Goal: Task Accomplishment & Management: Use online tool/utility

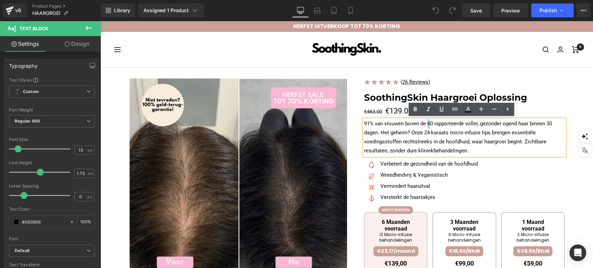
click at [427, 123] on p "91% van vrouwen boven de 60 rapporteerde voller, gezonder ogend haar binnen 30 …" at bounding box center [464, 137] width 200 height 36
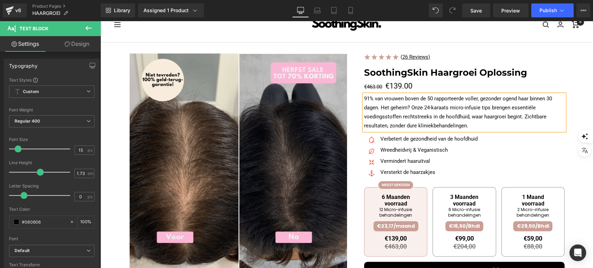
scroll to position [39, 0]
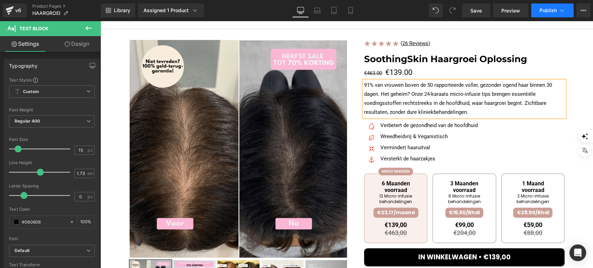
click at [538, 11] on button "Publish" at bounding box center [552, 10] width 42 height 14
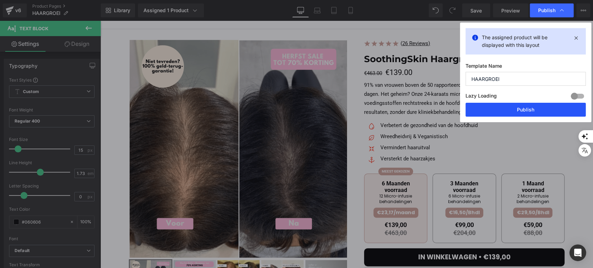
click at [486, 110] on button "Publish" at bounding box center [525, 110] width 120 height 14
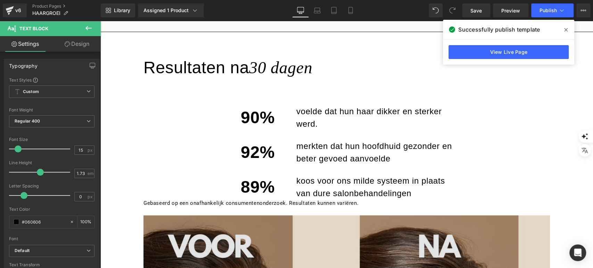
scroll to position [540, 0]
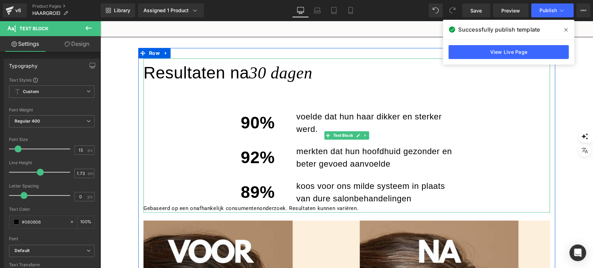
click at [254, 121] on p "90%" at bounding box center [258, 122] width 34 height 25
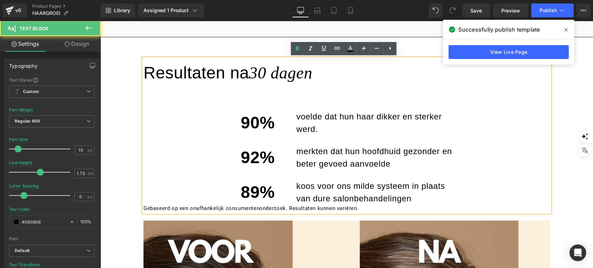
click at [254, 121] on p "90%" at bounding box center [258, 122] width 34 height 25
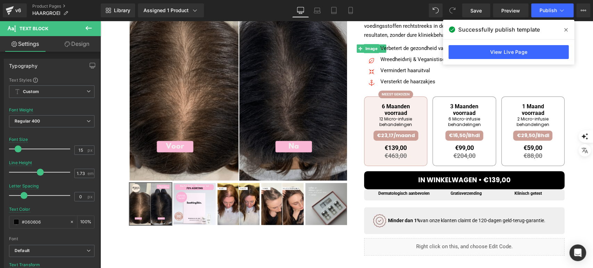
scroll to position [0, 0]
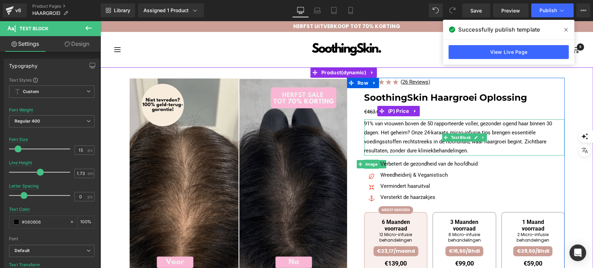
click at [461, 127] on p "91% van vrouwen boven de 50 rapporteerde voller, gezonder ogend haar binnen 30 …" at bounding box center [464, 137] width 200 height 36
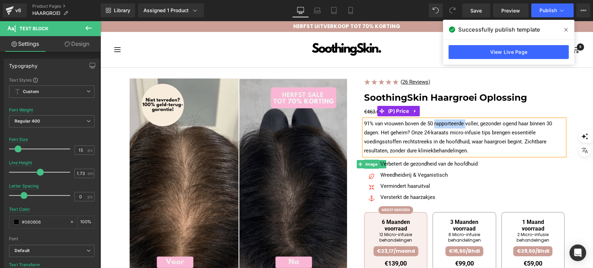
click at [461, 127] on p "91% van vrouwen boven de 50 rapporteerde voller, gezonder ogend haar binnen 30 …" at bounding box center [464, 137] width 200 height 36
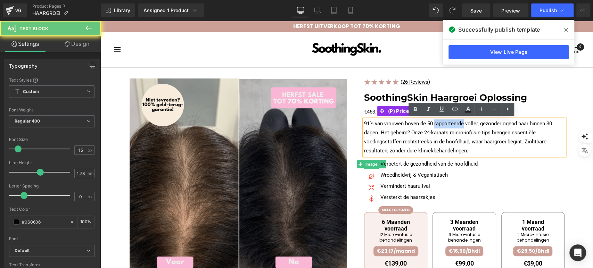
click at [461, 127] on p "91% van vrouwen boven de 50 rapporteerde voller, gezonder ogend haar binnen 30 …" at bounding box center [464, 137] width 200 height 36
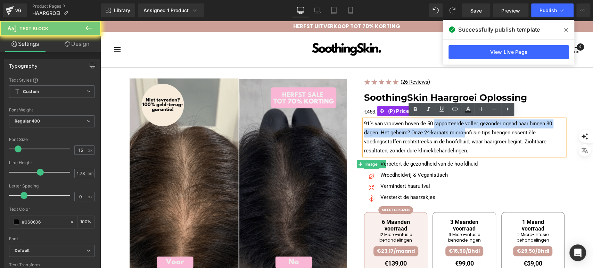
click at [460, 129] on p "91% van vrouwen boven de 50 rapporteerde voller, gezonder ogend haar binnen 30 …" at bounding box center [464, 137] width 200 height 36
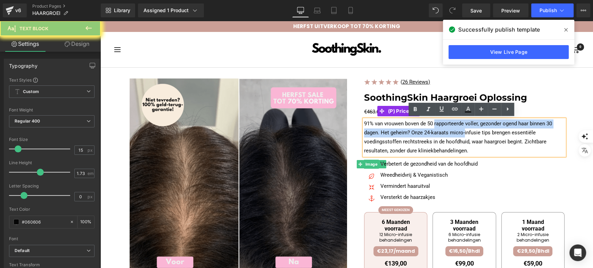
click at [459, 129] on p "91% van vrouwen boven de 50 rapporteerde voller, gezonder ogend haar binnen 30 …" at bounding box center [464, 137] width 200 height 36
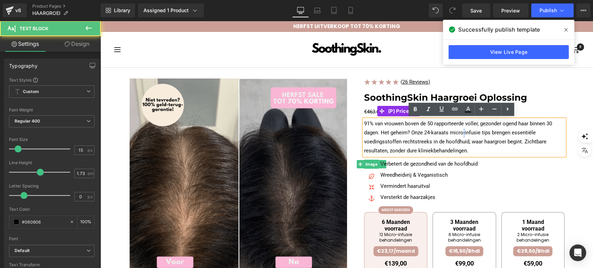
click at [459, 129] on p "91% van vrouwen boven de 50 rapporteerde voller, gezonder ogend haar binnen 30 …" at bounding box center [464, 137] width 200 height 36
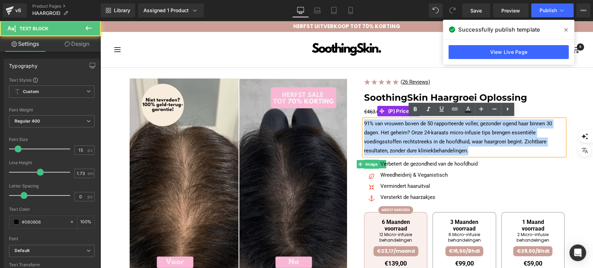
click at [459, 129] on p "91% van vrouwen boven de 50 rapporteerde voller, gezonder ogend haar binnen 30 …" at bounding box center [464, 137] width 200 height 36
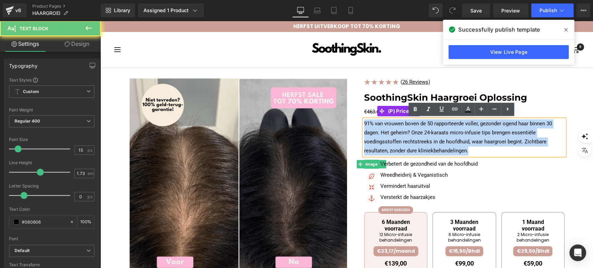
copy p "91% van vrouwen boven de 50 rapporteerde voller, gezonder ogend haar binnen 30 …"
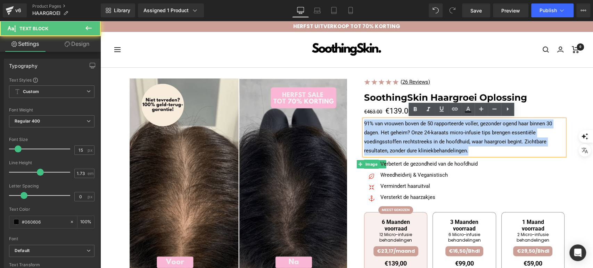
click at [408, 134] on p "91% van vrouwen boven de 50 rapporteerde voller, gezonder ogend haar binnen 30 …" at bounding box center [464, 137] width 200 height 36
click at [393, 132] on p "91% van vrouwen boven de 50 rapporteerde voller, gezonder ogend haar binnen 30 …" at bounding box center [464, 137] width 200 height 36
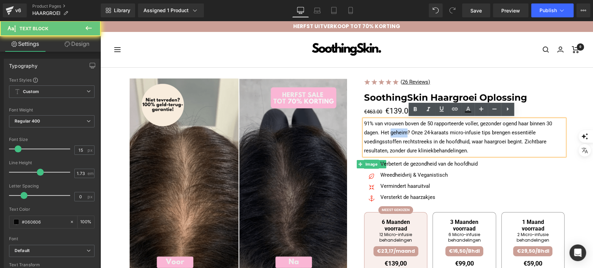
click at [393, 132] on p "91% van vrouwen boven de 50 rapporteerde voller, gezonder ogend haar binnen 30 …" at bounding box center [464, 137] width 200 height 36
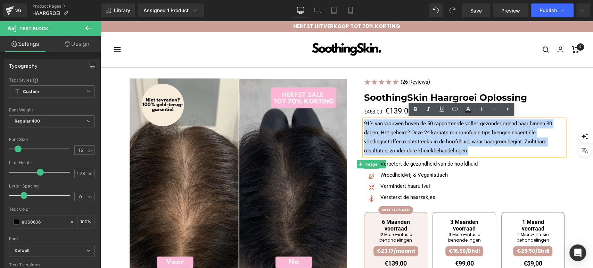
click at [393, 132] on p "91% van vrouwen boven de 50 rapporteerde voller, gezonder ogend haar binnen 30 …" at bounding box center [464, 137] width 200 height 36
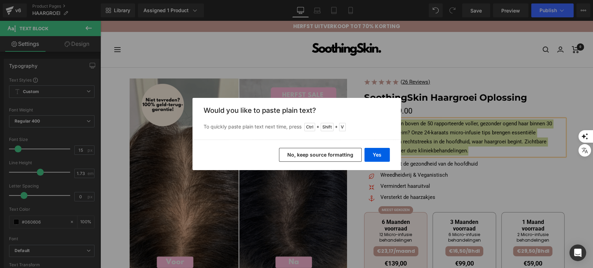
click at [304, 148] on button "No, keep source formatting" at bounding box center [320, 155] width 83 height 14
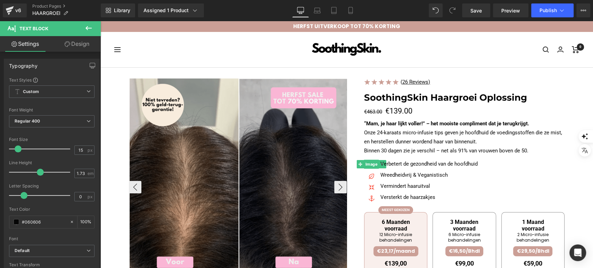
click at [307, 154] on img at bounding box center [239, 187] width 218 height 218
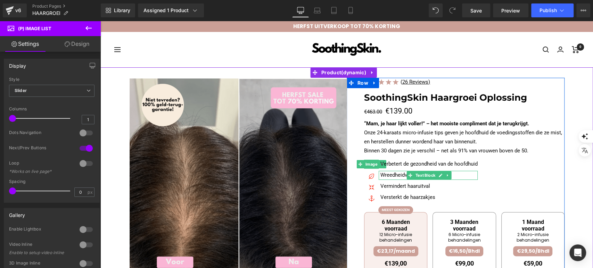
click at [394, 138] on p "“Mam, je haar lijkt voller!” – het mooiste compliment dat je terugkrijgt. Onze …" at bounding box center [464, 137] width 200 height 36
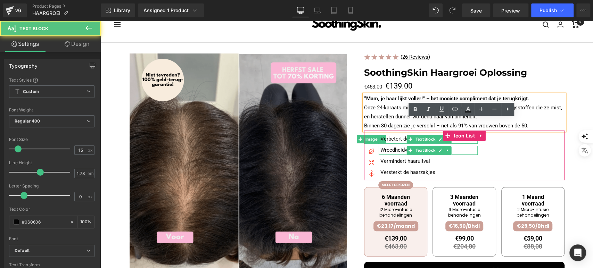
scroll to position [39, 0]
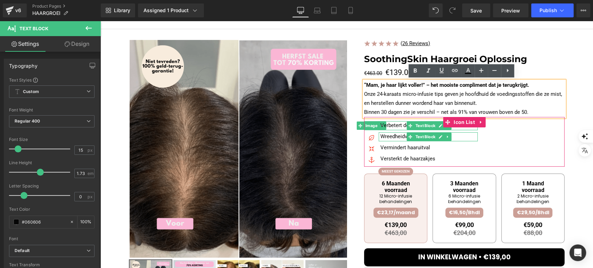
click at [537, 155] on div "Image Verbetert de gezondheid van de hoofdhuid Text Block Image Wreedheidvrij &…" at bounding box center [464, 144] width 200 height 46
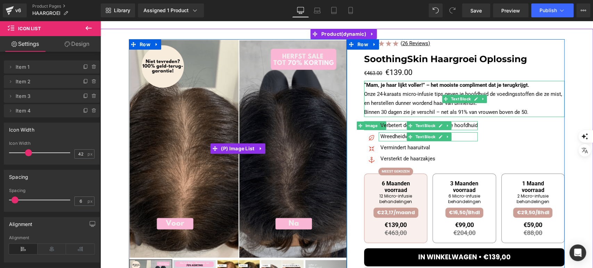
click at [419, 95] on p "“Mam, je haar lijkt voller!” – het mooiste compliment dat je terugkrijgt. Onze …" at bounding box center [464, 99] width 200 height 36
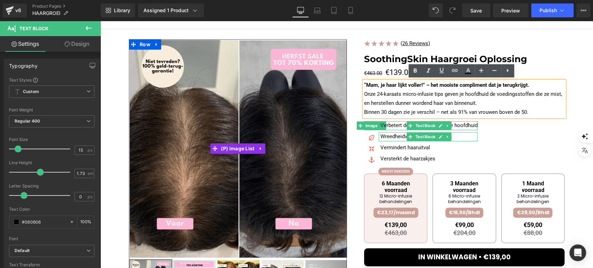
click at [381, 113] on p "“Mam, je haar lijkt voller!” – het mooiste compliment dat je terugkrijgt. Onze …" at bounding box center [464, 99] width 200 height 36
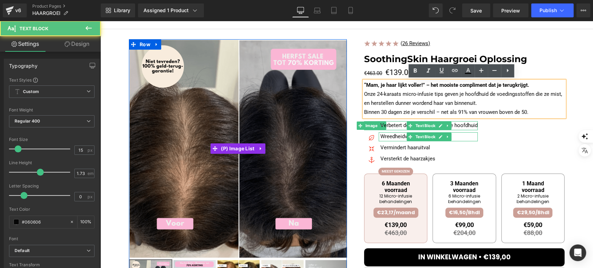
click at [415, 105] on p "“Mam, je haar lijkt voller!” – het mooiste compliment dat je terugkrijgt. Onze …" at bounding box center [464, 99] width 200 height 36
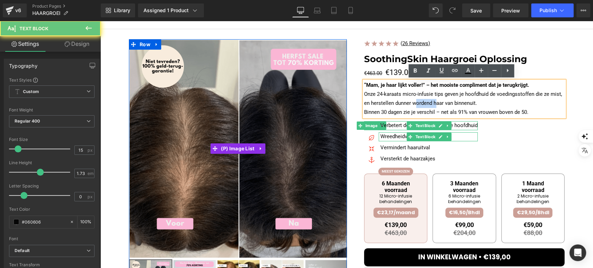
click at [415, 105] on p "“Mam, je haar lijkt voller!” – het mooiste compliment dat je terugkrijgt. Onze …" at bounding box center [464, 99] width 200 height 36
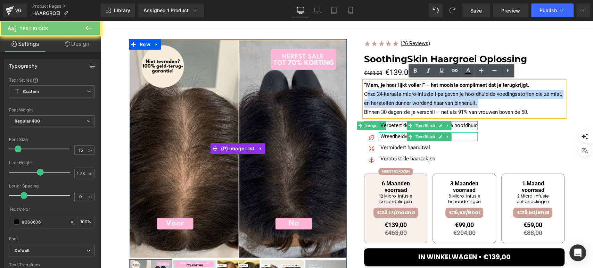
click at [415, 105] on p "“Mam, je haar lijkt voller!” – het mooiste compliment dat je terugkrijgt. Onze …" at bounding box center [464, 99] width 200 height 36
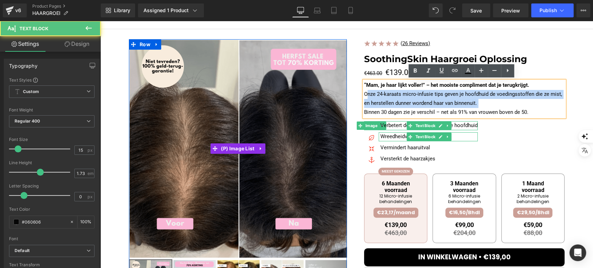
click at [415, 105] on p "“Mam, je haar lijkt voller!” – het mooiste compliment dat je terugkrijgt. Onze …" at bounding box center [464, 99] width 200 height 36
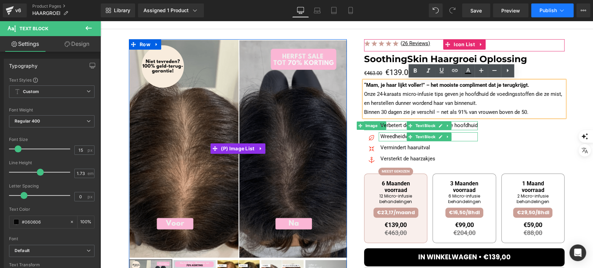
click at [541, 10] on span "Publish" at bounding box center [547, 11] width 17 height 6
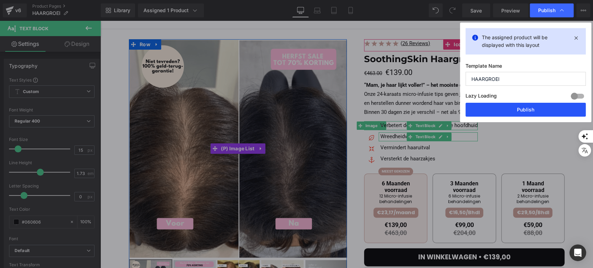
click at [498, 108] on button "Publish" at bounding box center [525, 110] width 120 height 14
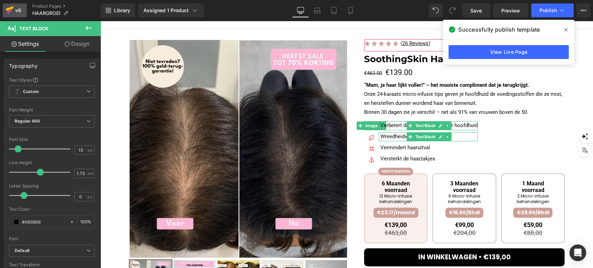
click at [15, 10] on div "v6" at bounding box center [18, 10] width 9 height 9
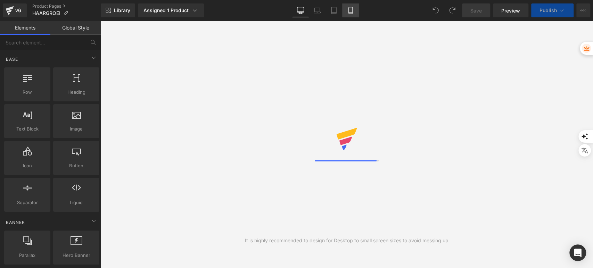
click at [347, 10] on icon at bounding box center [350, 10] width 7 height 7
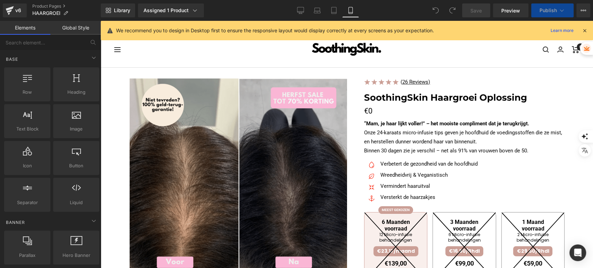
click at [350, 11] on icon at bounding box center [350, 10] width 7 height 7
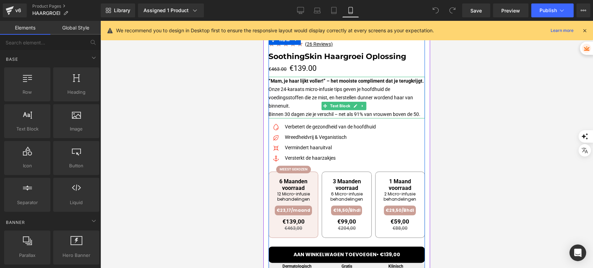
scroll to position [231, 0]
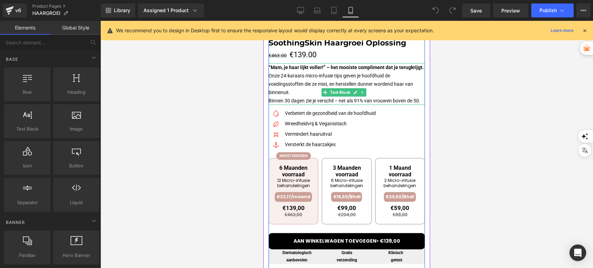
click at [284, 104] on p "“Mam, je haar lijkt voller!” – het mooiste compliment dat je terugkrijgt. Onze …" at bounding box center [346, 84] width 156 height 42
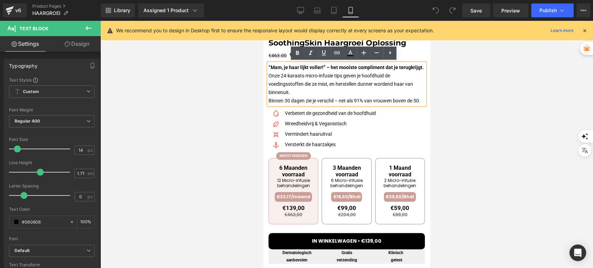
click at [284, 105] on p "“Mam, je haar lijkt voller!” – het mooiste compliment dat je terugkrijgt. Onze …" at bounding box center [346, 84] width 156 height 42
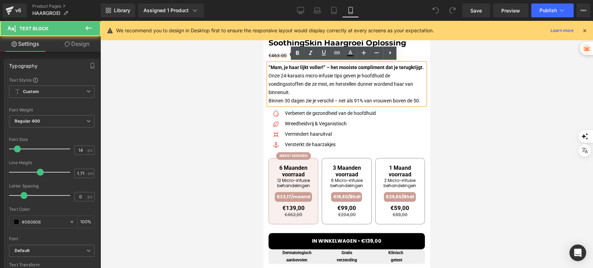
click at [284, 105] on p "“Mam, je haar lijkt voller!” – het mooiste compliment dat je terugkrijgt. Onze …" at bounding box center [346, 84] width 156 height 42
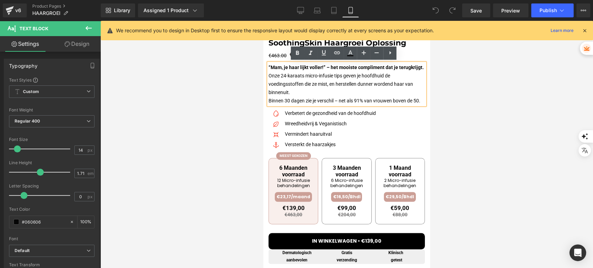
click at [286, 105] on p "“Mam, je haar lijkt voller!” – het mooiste compliment dat je terugkrijgt. Onze …" at bounding box center [346, 84] width 156 height 42
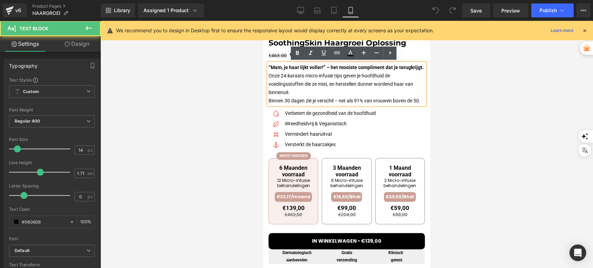
drag, startPoint x: 286, startPoint y: 118, endPoint x: 268, endPoint y: 69, distance: 51.8
click at [268, 69] on p "“Mam, je haar lijkt voller!” – het mooiste compliment dat je terugkrijgt. Onze …" at bounding box center [346, 84] width 156 height 42
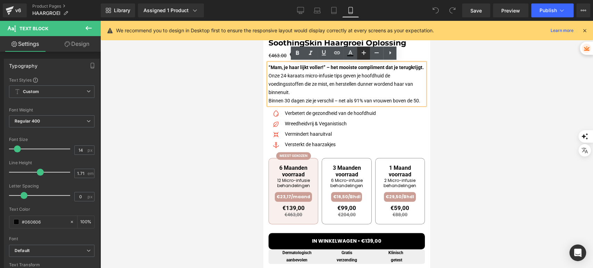
click at [364, 52] on icon at bounding box center [364, 53] width 8 height 8
type input "16"
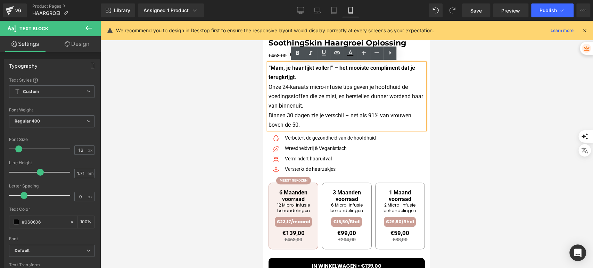
click at [257, 85] on div at bounding box center [346, 144] width 493 height 247
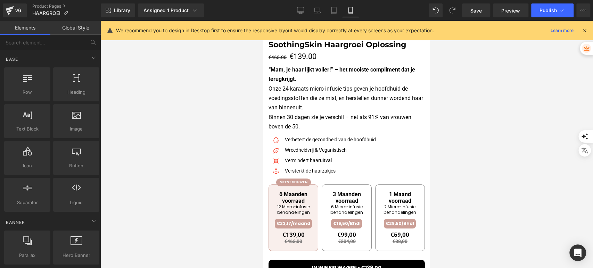
scroll to position [216, 0]
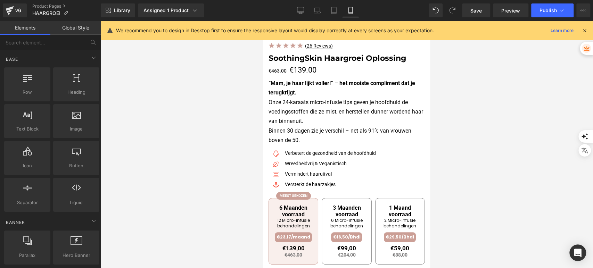
click at [321, 139] on p "“Mam, je haar lijkt voller!” – het mooiste compliment dat je terugkrijgt. Onze …" at bounding box center [346, 111] width 156 height 67
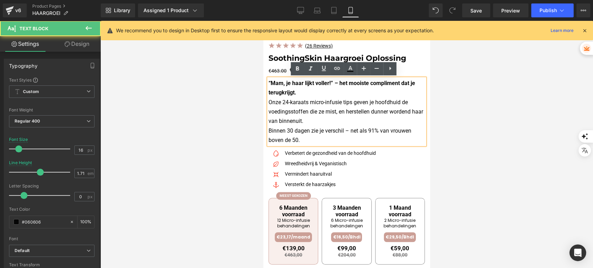
click at [320, 139] on p "“Mam, je haar lijkt voller!” – het mooiste compliment dat je terugkrijgt. Onze …" at bounding box center [346, 111] width 156 height 67
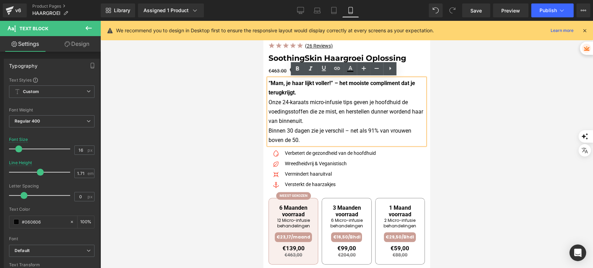
drag, startPoint x: 317, startPoint y: 139, endPoint x: 284, endPoint y: 98, distance: 52.3
click at [271, 101] on p "“Mam, je haar lijkt voller!” – het mooiste compliment dat je terugkrijgt. Onze …" at bounding box center [346, 111] width 156 height 67
click at [377, 70] on icon at bounding box center [376, 68] width 8 height 8
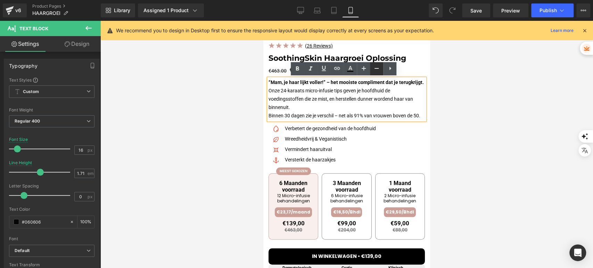
type input "14"
click at [249, 93] on div at bounding box center [346, 144] width 493 height 247
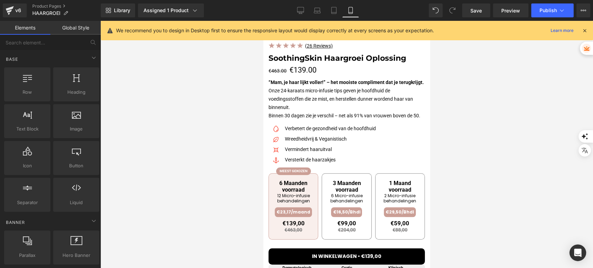
click at [285, 96] on p "“Mam, je haar lijkt voller!” – het mooiste compliment dat je terugkrijgt. Onze …" at bounding box center [346, 99] width 156 height 42
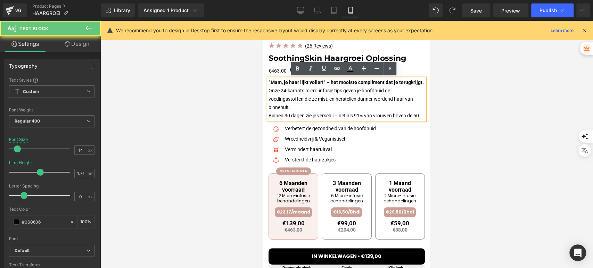
click at [288, 120] on p "“Mam, je haar lijkt voller!” – het mooiste compliment dat je terugkrijgt. Onze …" at bounding box center [346, 99] width 156 height 42
click at [286, 120] on p "“Mam, je haar lijkt voller!” – het mooiste compliment dat je terugkrijgt. Onze …" at bounding box center [346, 99] width 156 height 42
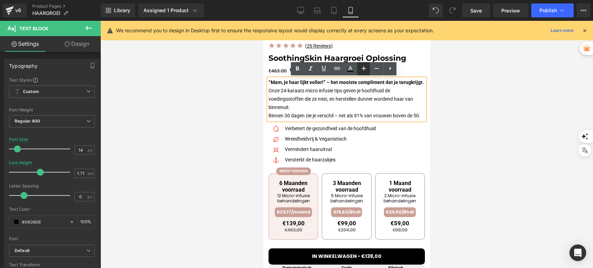
click at [367, 68] on icon at bounding box center [364, 68] width 8 height 8
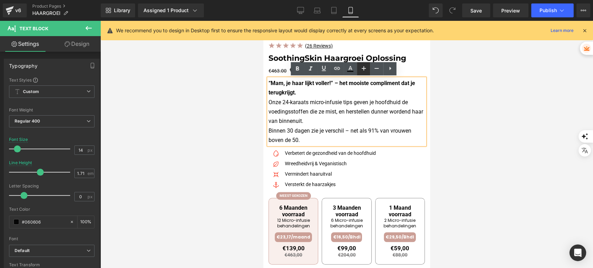
type input "16"
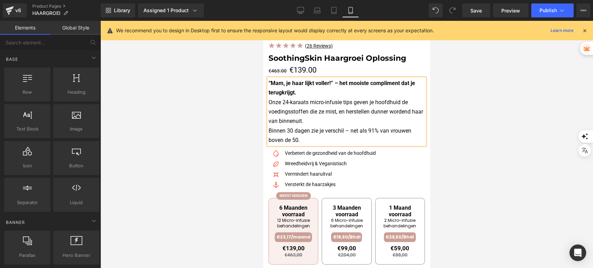
click at [253, 100] on div at bounding box center [346, 144] width 493 height 247
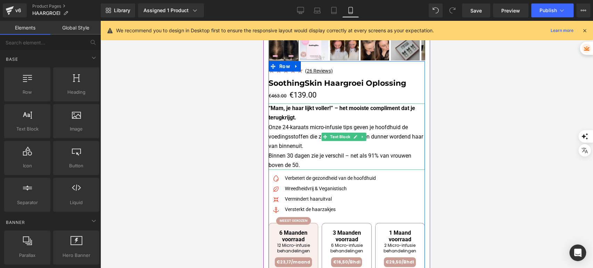
scroll to position [177, 0]
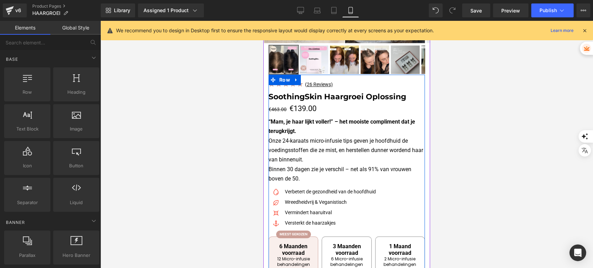
click at [306, 138] on p "“Mam, je haar lijkt voller!” – het mooiste compliment dat je terugkrijgt. Onze …" at bounding box center [346, 150] width 156 height 67
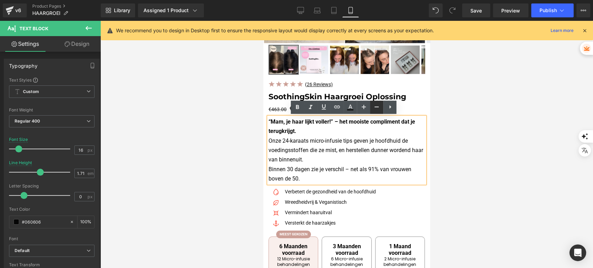
click at [375, 107] on icon at bounding box center [376, 107] width 4 height 1
type input "14"
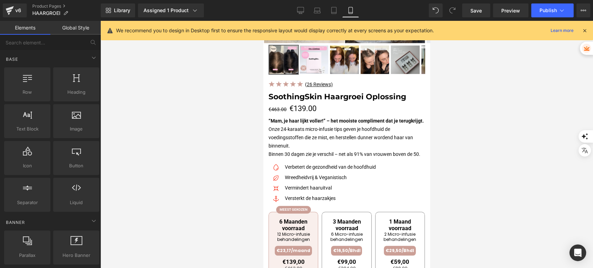
click at [250, 125] on div at bounding box center [346, 144] width 493 height 247
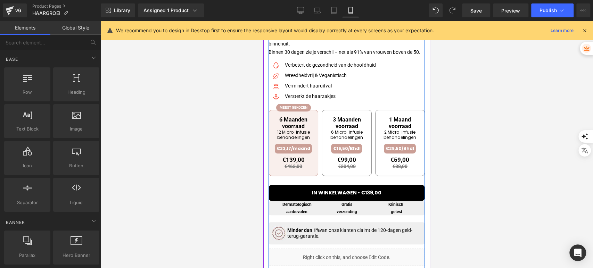
scroll to position [293, 0]
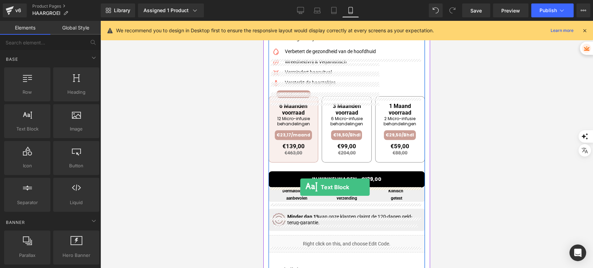
drag, startPoint x: 290, startPoint y: 143, endPoint x: 300, endPoint y: 187, distance: 45.3
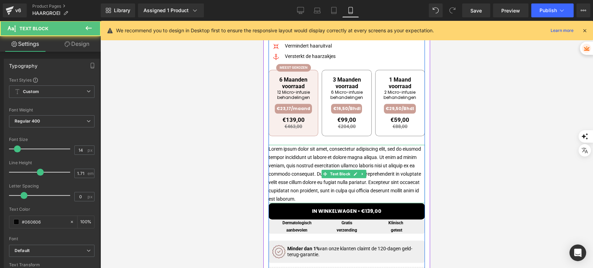
scroll to position [332, 0]
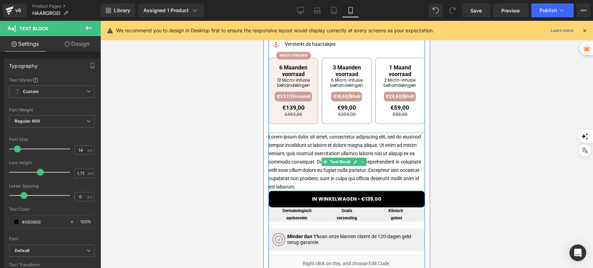
click at [302, 168] on p "Lorem ipsum dolor sit amet, consectetur adipiscing elit, sed do eiusmod tempor …" at bounding box center [346, 162] width 156 height 58
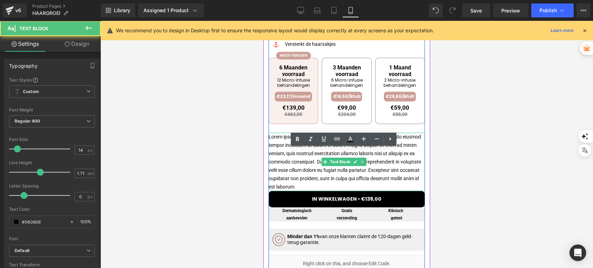
click at [302, 168] on p "Lorem ipsum dolor sit amet, consectetur adipiscing elit, sed do eiusmod tempor …" at bounding box center [346, 162] width 156 height 58
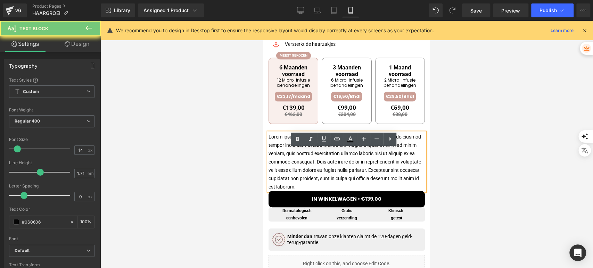
click at [302, 168] on p "Lorem ipsum dolor sit amet, consectetur adipiscing elit, sed do eiusmod tempor …" at bounding box center [346, 162] width 156 height 58
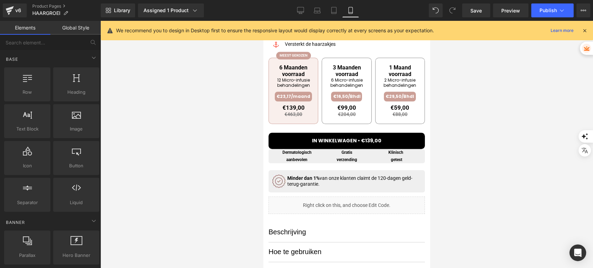
click at [240, 181] on div at bounding box center [346, 144] width 493 height 247
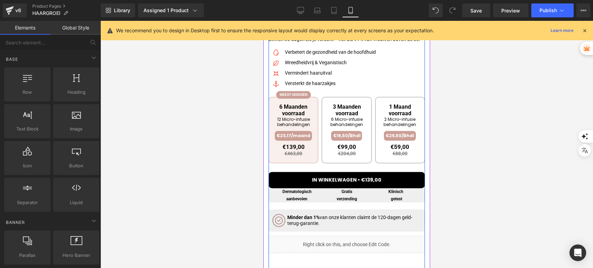
scroll to position [255, 0]
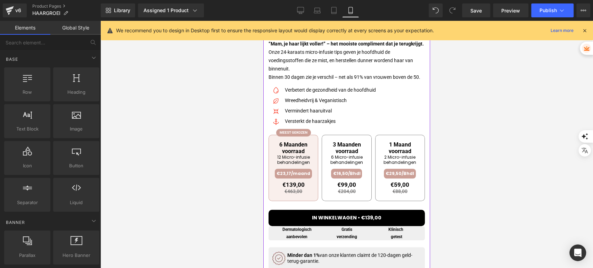
click at [279, 155] on span "6 Maanden voorraad" at bounding box center [294, 147] width 46 height 13
click at [342, 155] on span "3 Maanden voorraad" at bounding box center [347, 147] width 46 height 13
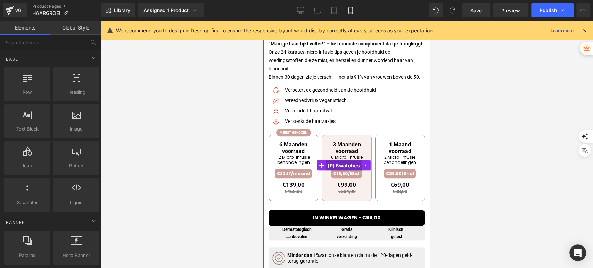
click at [336, 171] on span "(P) Swatches" at bounding box center [344, 165] width 36 height 10
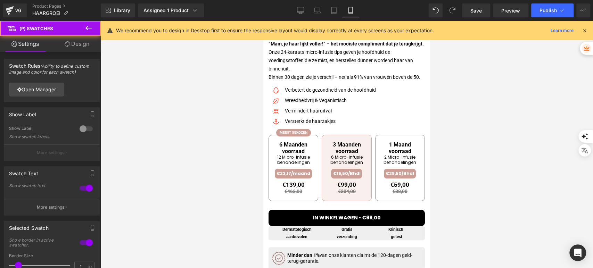
click at [83, 49] on link "Design" at bounding box center [77, 44] width 50 height 16
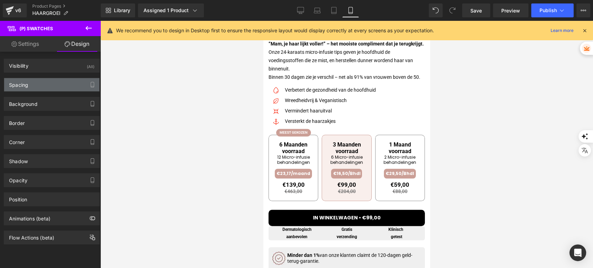
click at [56, 85] on div "Spacing" at bounding box center [51, 84] width 95 height 13
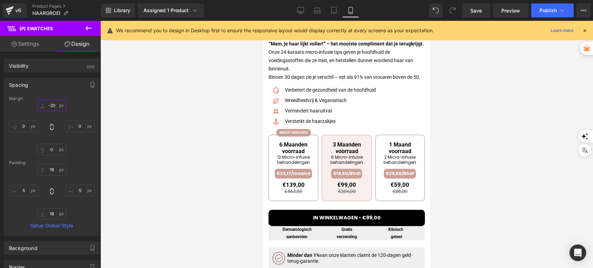
click at [54, 102] on input "-20" at bounding box center [51, 105] width 29 height 11
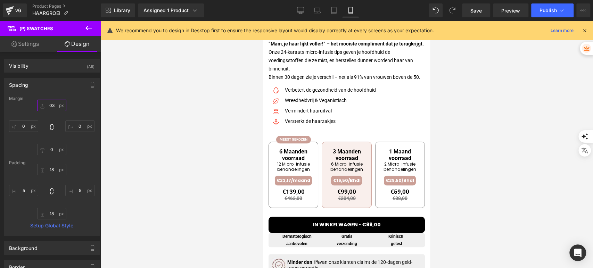
type input "3"
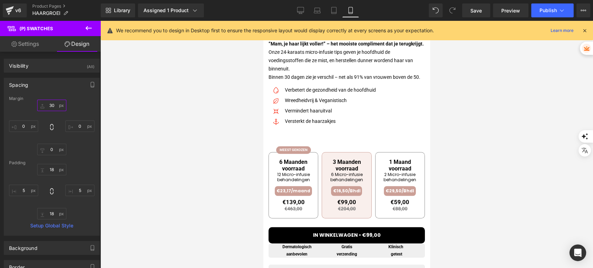
type input "3"
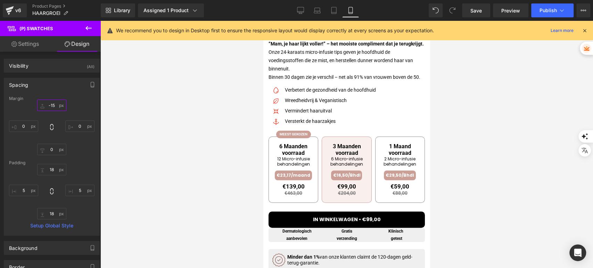
type input "-15"
click at [90, 28] on icon at bounding box center [88, 28] width 6 height 4
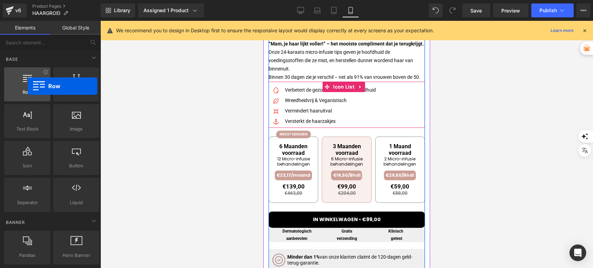
drag, startPoint x: 27, startPoint y: 97, endPoint x: 45, endPoint y: 86, distance: 20.9
click at [32, 86] on div "Row rows, columns, layouts, div" at bounding box center [27, 84] width 46 height 34
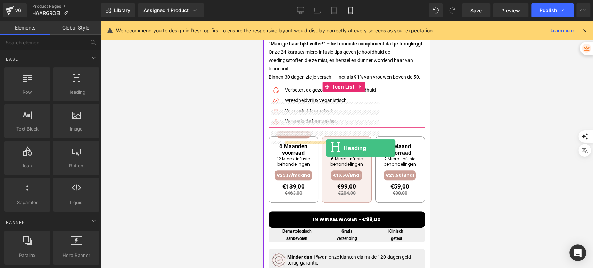
drag, startPoint x: 338, startPoint y: 117, endPoint x: 326, endPoint y: 148, distance: 32.8
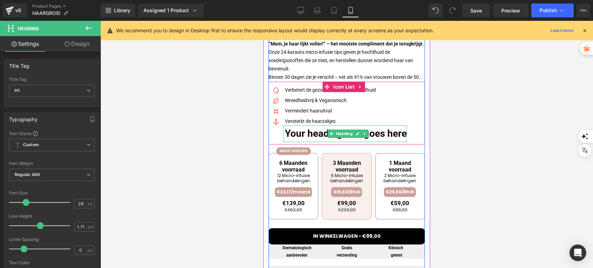
click at [318, 142] on h1 "Your heading text goes here" at bounding box center [346, 133] width 122 height 17
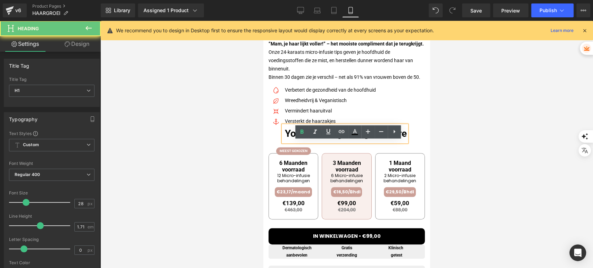
click at [318, 142] on h1 "Your heading text goes here" at bounding box center [346, 133] width 122 height 17
paste div
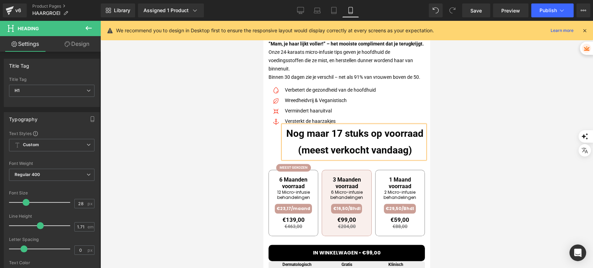
click at [330, 158] on h1 "Nog maar 17 stuks op voorraad (meest verkocht vandaag)" at bounding box center [355, 141] width 140 height 33
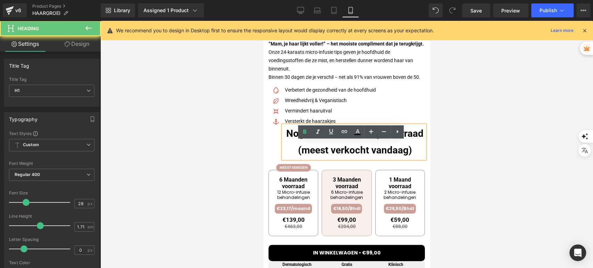
click at [330, 158] on h1 "Nog maar 17 stuks op voorraad (meest verkocht vandaag)" at bounding box center [355, 141] width 140 height 33
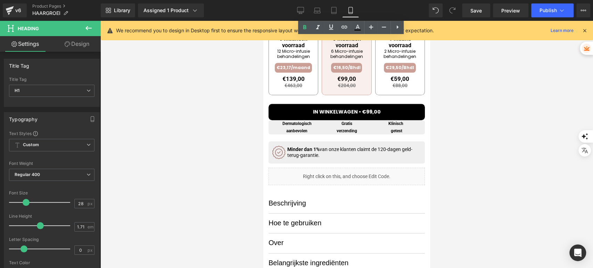
scroll to position [316, 0]
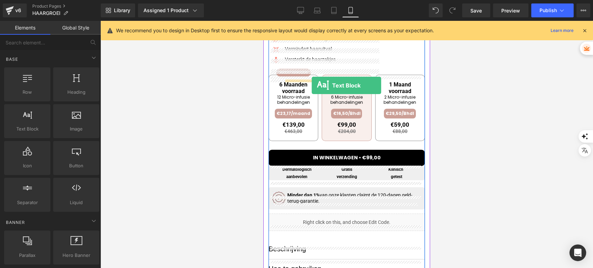
drag, startPoint x: 286, startPoint y: 142, endPoint x: 310, endPoint y: 84, distance: 62.6
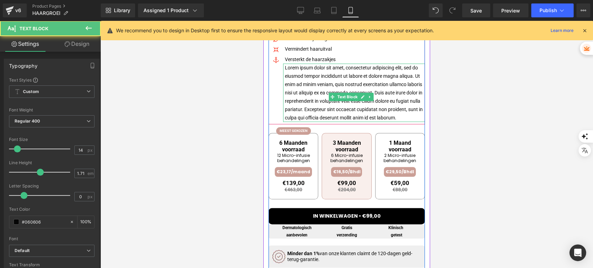
click at [318, 95] on p "Lorem ipsum dolor sit amet, consectetur adipiscing elit, sed do eiusmod tempor …" at bounding box center [355, 93] width 140 height 58
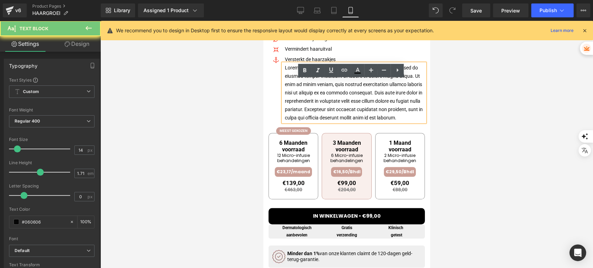
click at [318, 95] on p "Lorem ipsum dolor sit amet, consectetur adipiscing elit, sed do eiusmod tempor …" at bounding box center [355, 93] width 140 height 58
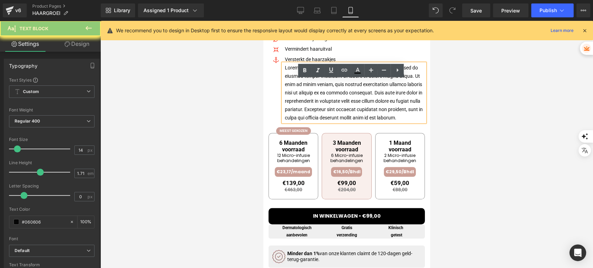
click at [318, 95] on p "Lorem ipsum dolor sit amet, consectetur adipiscing elit, sed do eiusmod tempor …" at bounding box center [355, 93] width 140 height 58
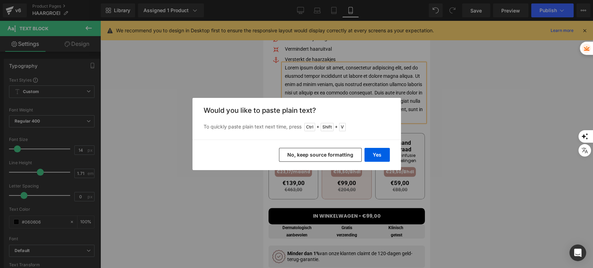
click at [325, 158] on button "No, keep source formatting" at bounding box center [320, 155] width 83 height 14
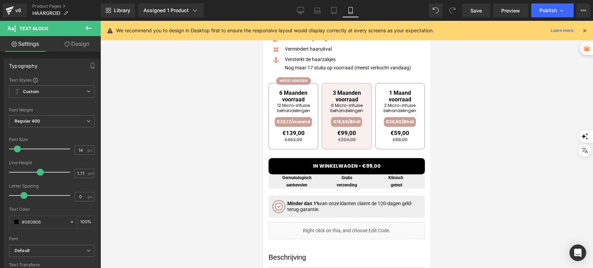
click at [457, 105] on div at bounding box center [346, 144] width 493 height 247
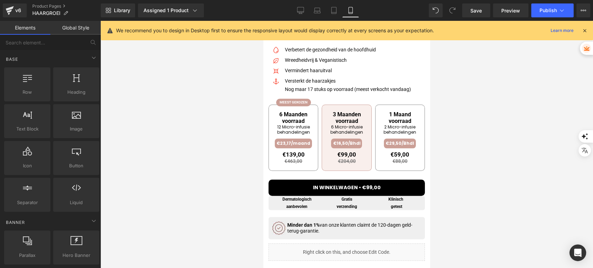
scroll to position [278, 0]
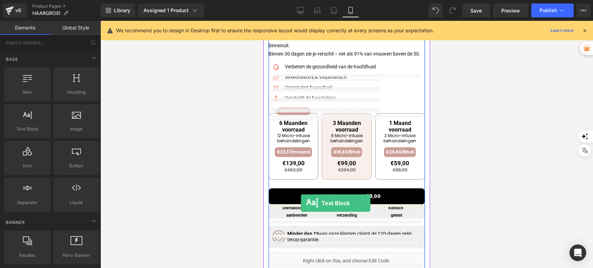
drag, startPoint x: 290, startPoint y: 145, endPoint x: 298, endPoint y: 205, distance: 60.6
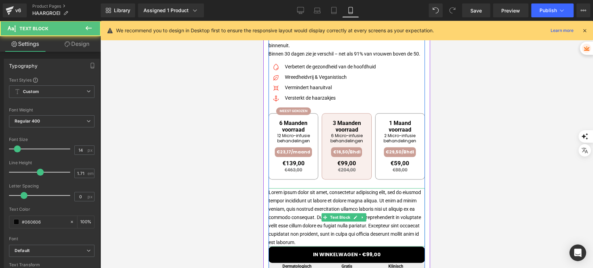
click at [320, 215] on p "Lorem ipsum dolor sit amet, consectetur adipiscing elit, sed do eiusmod tempor …" at bounding box center [346, 217] width 156 height 58
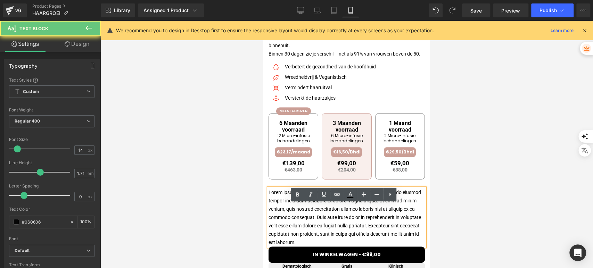
click at [320, 215] on p "Lorem ipsum dolor sit amet, consectetur adipiscing elit, sed do eiusmod tempor …" at bounding box center [346, 217] width 156 height 58
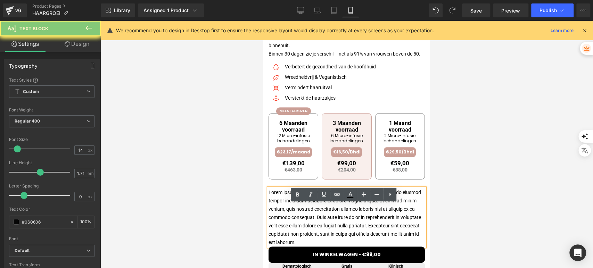
click at [320, 215] on p "Lorem ipsum dolor sit amet, consectetur adipiscing elit, sed do eiusmod tempor …" at bounding box center [346, 217] width 156 height 58
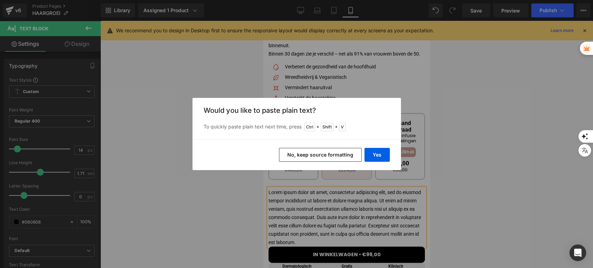
click at [313, 155] on button "No, keep source formatting" at bounding box center [320, 155] width 83 height 14
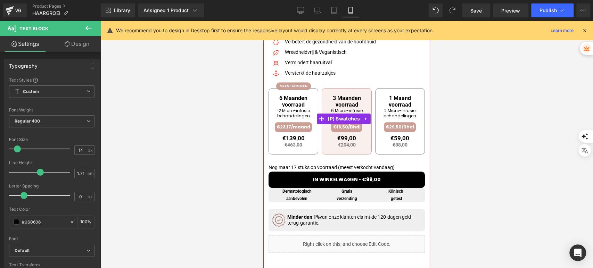
scroll to position [316, 0]
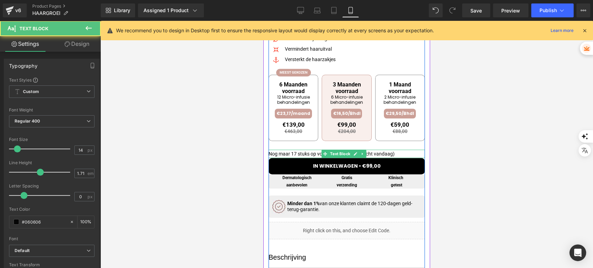
click at [387, 158] on p "Nog maar 17 stuks op voorraad (meest verkocht vandaag)" at bounding box center [346, 154] width 156 height 8
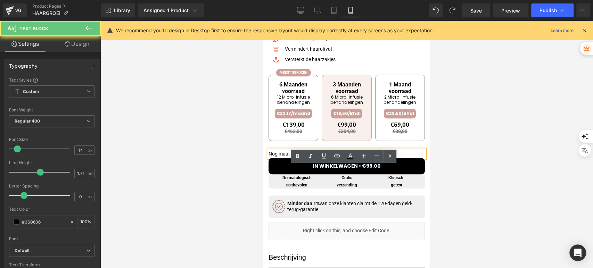
click at [387, 158] on p "Nog maar 17 stuks op voorraad (meest verkocht vandaag)" at bounding box center [346, 154] width 156 height 8
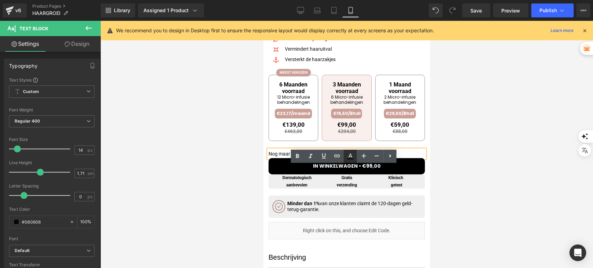
click at [349, 159] on icon at bounding box center [350, 158] width 6 height 1
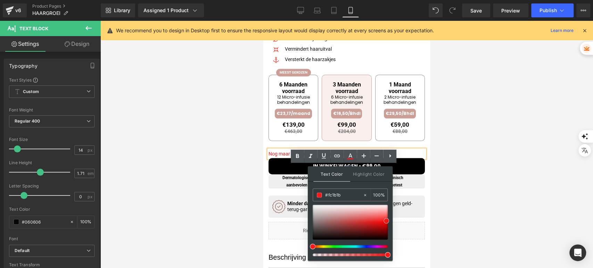
type input "#fb1717"
drag, startPoint x: 375, startPoint y: 221, endPoint x: 386, endPoint y: 221, distance: 11.5
click at [386, 221] on div at bounding box center [350, 222] width 75 height 35
click at [477, 188] on div at bounding box center [346, 144] width 493 height 247
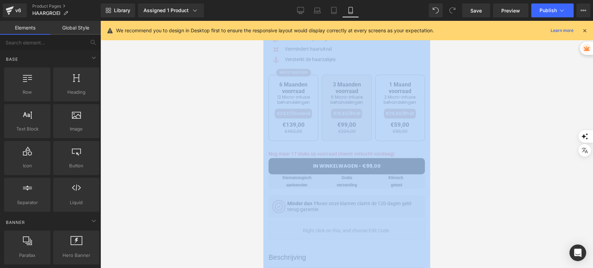
drag, startPoint x: 477, startPoint y: 188, endPoint x: 155, endPoint y: 158, distance: 324.0
click at [477, 188] on div at bounding box center [346, 144] width 493 height 247
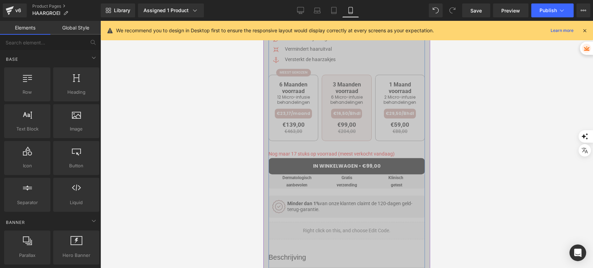
click at [396, 158] on p "Nog maar 17 stuks op voorraad (meest verkocht vandaag)" at bounding box center [346, 154] width 156 height 8
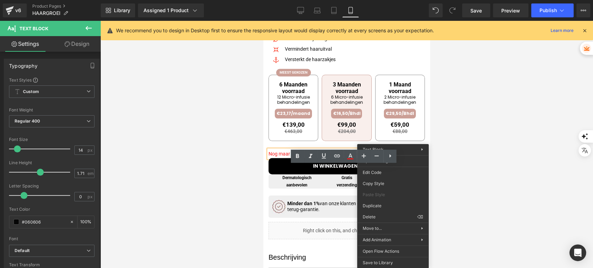
click at [349, 157] on span "Nog maar 17 stuks op voorraad (meest verkocht vandaag)" at bounding box center [331, 154] width 126 height 6
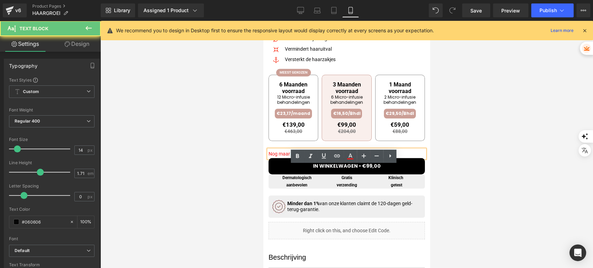
click at [349, 157] on span "Nog maar 17 stuks op voorraad (meest verkocht vandaag)" at bounding box center [331, 154] width 126 height 6
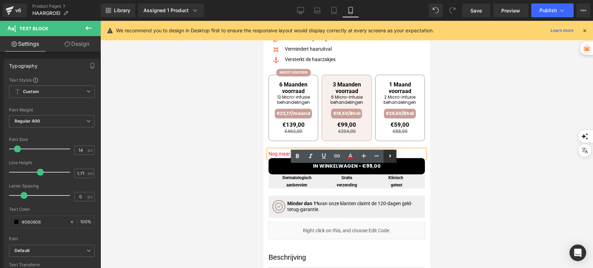
click at [393, 157] on icon at bounding box center [390, 156] width 8 height 8
click at [403, 158] on icon at bounding box center [403, 156] width 8 height 8
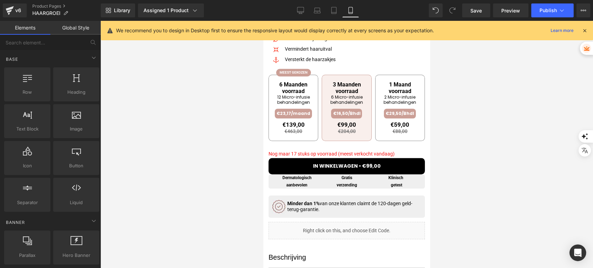
click at [240, 162] on div at bounding box center [346, 144] width 493 height 247
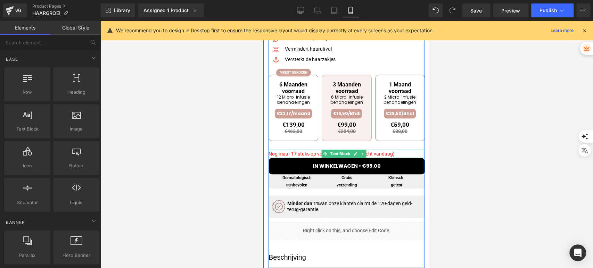
click at [299, 157] on span "Nog maar 17 stuks op voorraad (meest verkocht vandaag)" at bounding box center [331, 154] width 126 height 6
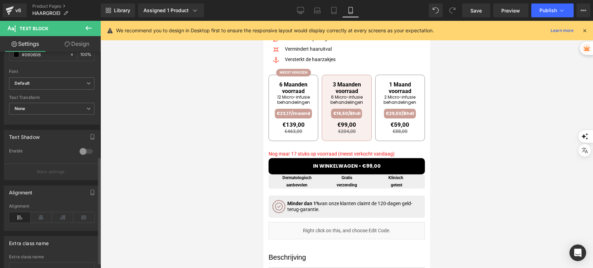
scroll to position [222, 0]
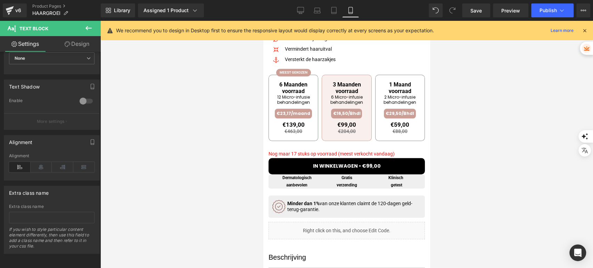
click at [83, 38] on link "Design" at bounding box center [77, 44] width 50 height 16
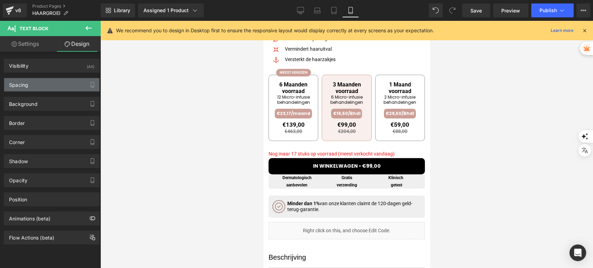
click at [45, 86] on div "Spacing" at bounding box center [51, 84] width 95 height 13
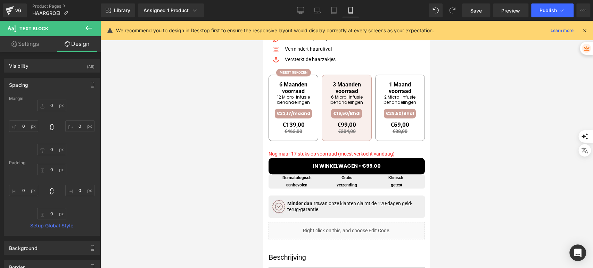
click at [44, 84] on div "Spacing" at bounding box center [51, 84] width 95 height 13
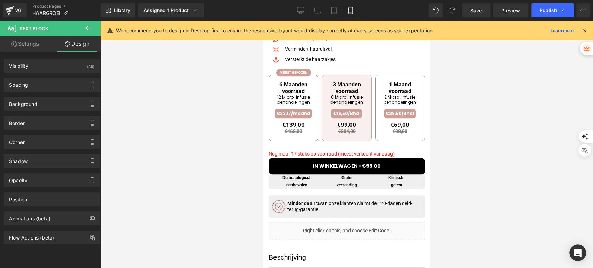
click at [32, 47] on link "Settings" at bounding box center [25, 44] width 50 height 16
type input "100"
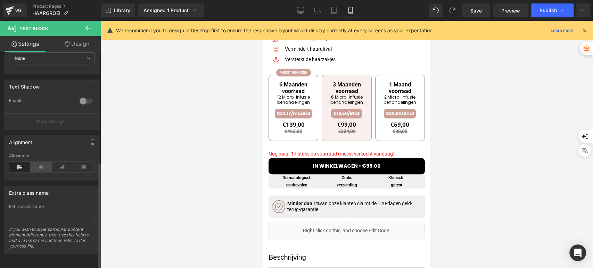
click at [44, 162] on icon at bounding box center [42, 167] width 22 height 10
click at [170, 152] on div at bounding box center [346, 144] width 493 height 247
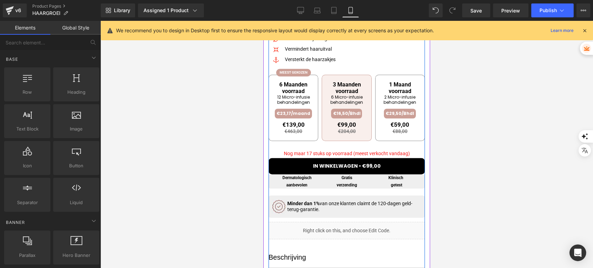
click at [456, 163] on div at bounding box center [346, 144] width 493 height 247
click at [400, 156] on span "Nog maar 17 stuks op voorraad (meest verkocht vandaag)" at bounding box center [347, 154] width 126 height 6
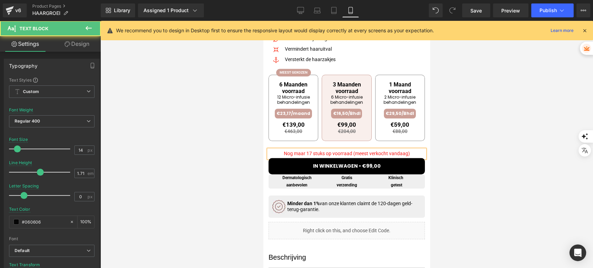
click at [454, 166] on div at bounding box center [346, 144] width 493 height 247
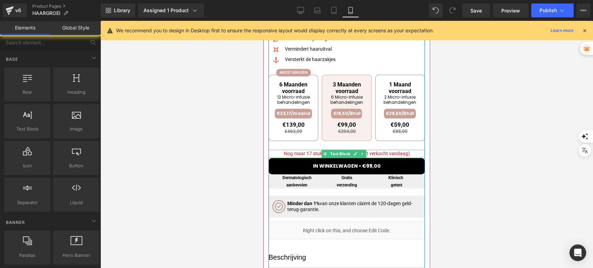
click at [401, 156] on span "Nog maar 17 stuks op voorraad (meest verkocht vandaag)" at bounding box center [347, 154] width 126 height 6
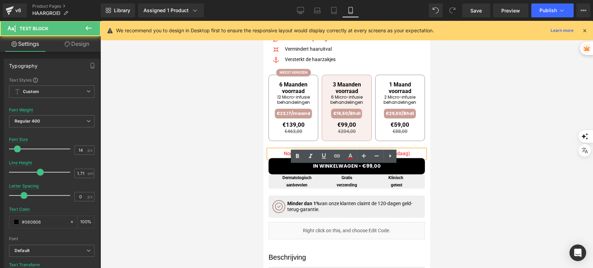
click at [411, 158] on p "Nog maar 17 stuks op voorraad (meest verkocht vandaag)" at bounding box center [346, 154] width 156 height 8
click at [457, 167] on div at bounding box center [346, 144] width 493 height 247
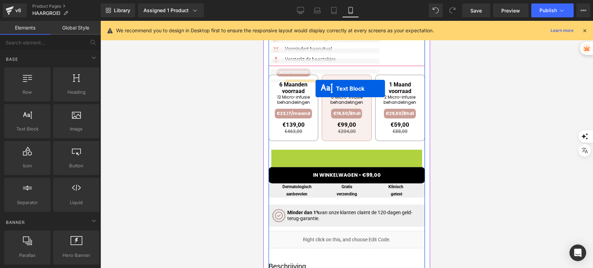
drag, startPoint x: 340, startPoint y: 167, endPoint x: 315, endPoint y: 89, distance: 82.0
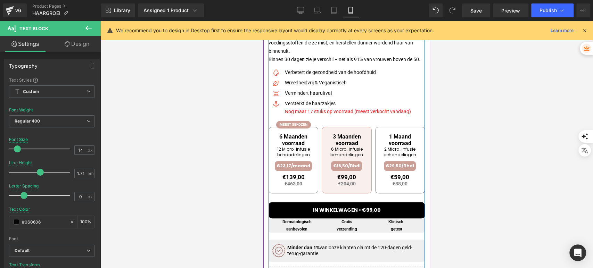
scroll to position [239, 0]
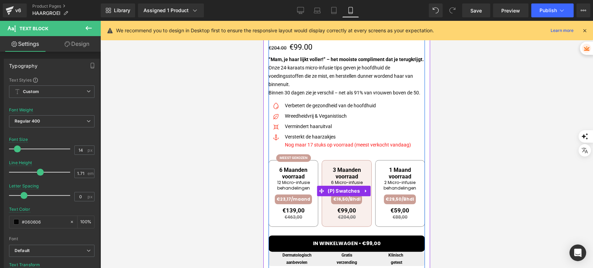
click at [307, 162] on div "6 Maanden voorraad 12 Micro-infusie behandelingen €23,17/maand €139,00 €463,00 …" at bounding box center [346, 190] width 156 height 89
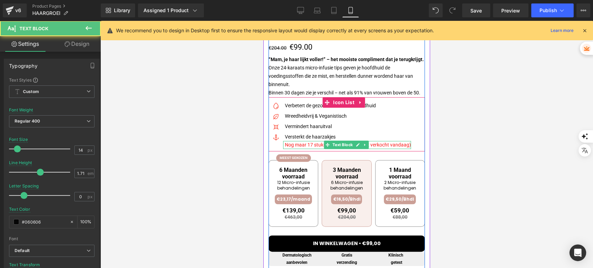
click at [307, 148] on span "Nog maar 17 stuks op voorraad (meest verkocht vandaag)" at bounding box center [348, 145] width 126 height 6
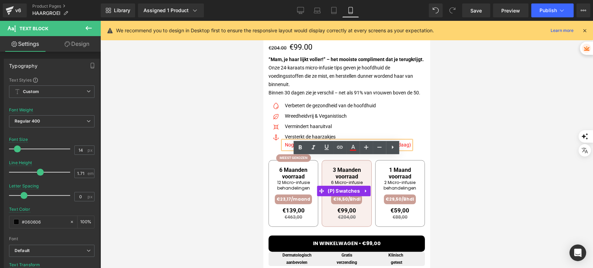
click at [211, 162] on div at bounding box center [346, 144] width 493 height 247
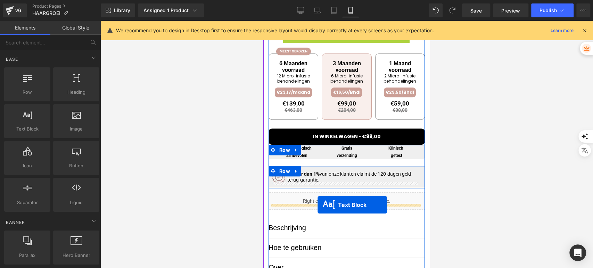
scroll to position [355, 0]
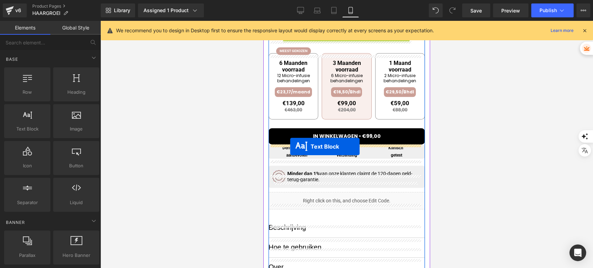
drag, startPoint x: 330, startPoint y: 160, endPoint x: 290, endPoint y: 147, distance: 42.0
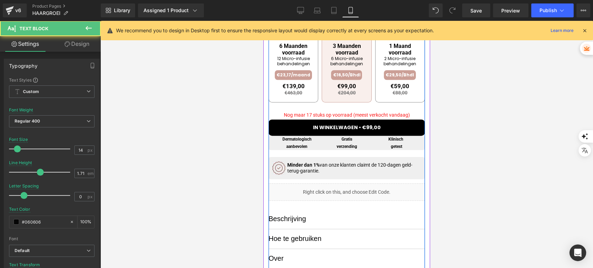
click at [233, 152] on div at bounding box center [346, 144] width 493 height 247
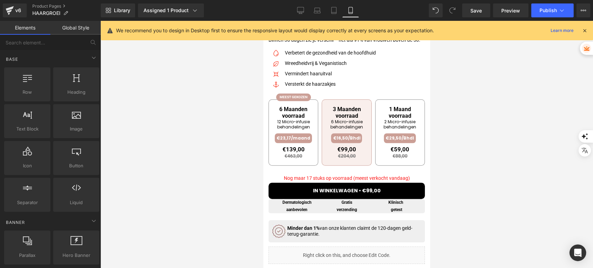
scroll to position [278, 0]
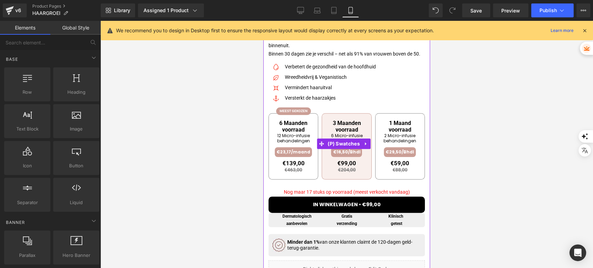
click at [373, 189] on div "6 Maanden voorraad 12 Micro-infusie behandelingen €23,17/maand €139,00 €463,00" at bounding box center [346, 147] width 156 height 82
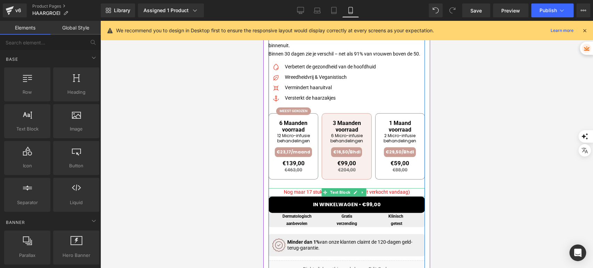
click at [375, 195] on span "Nog maar 17 stuks op voorraad (meest verkocht vandaag)" at bounding box center [347, 192] width 126 height 6
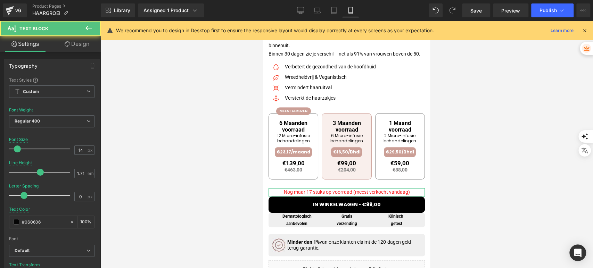
click at [81, 40] on link "Design" at bounding box center [77, 44] width 50 height 16
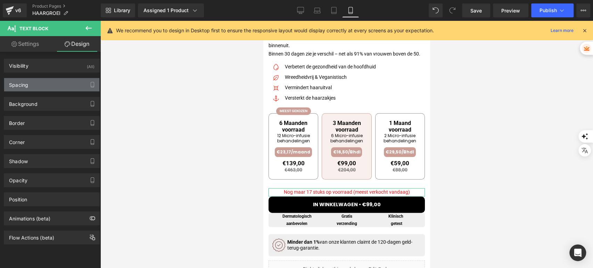
click at [49, 85] on div "Spacing" at bounding box center [51, 84] width 95 height 13
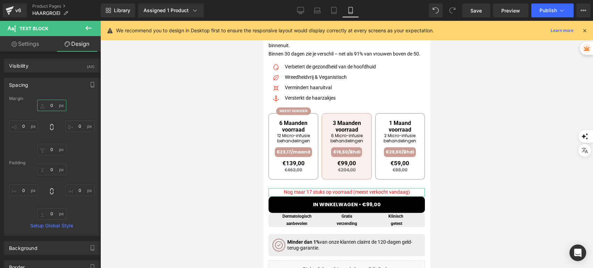
click at [51, 103] on input "0" at bounding box center [51, 105] width 29 height 11
type input "--"
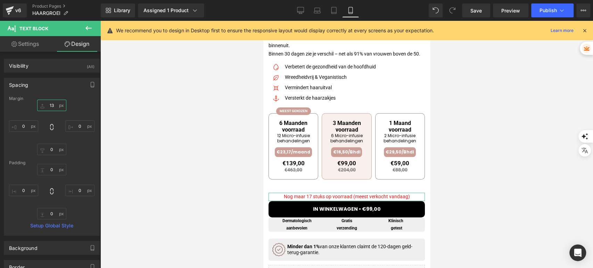
type input "1"
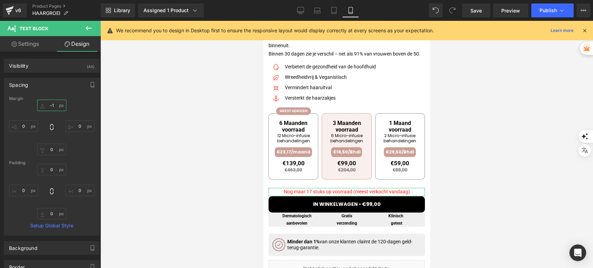
type input "-"
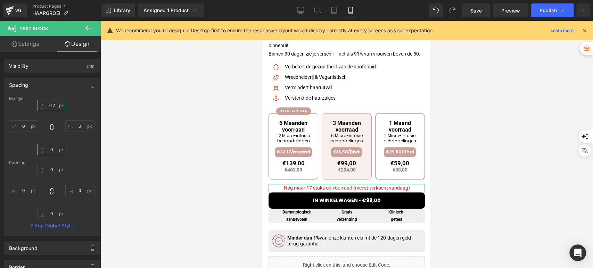
type input "-12"
click at [54, 152] on input "0" at bounding box center [51, 149] width 29 height 11
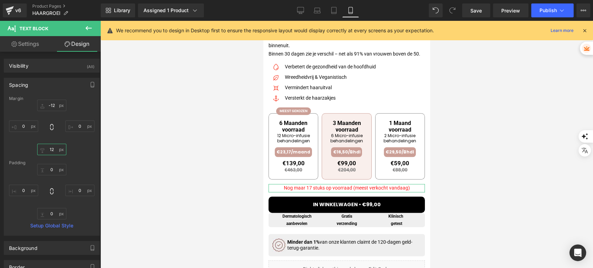
type input "1"
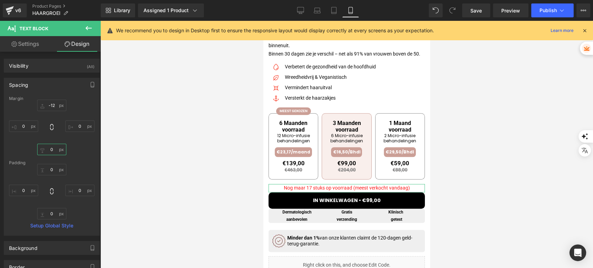
type input "5"
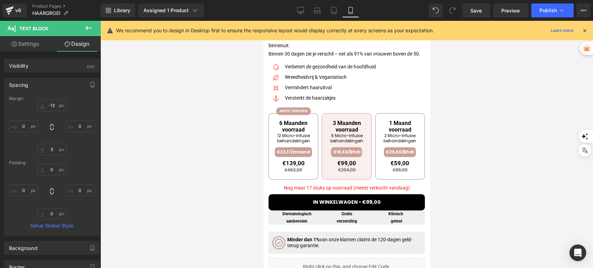
click at [165, 150] on div at bounding box center [346, 144] width 493 height 247
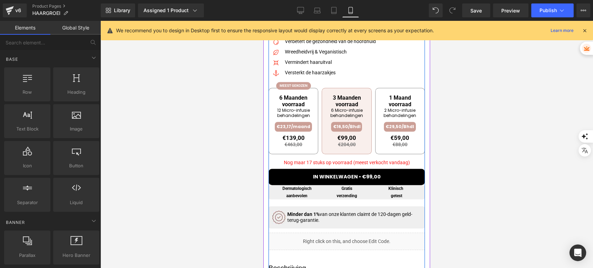
scroll to position [316, 0]
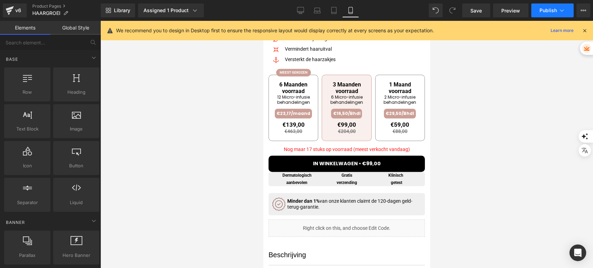
click at [541, 7] on button "Publish" at bounding box center [552, 10] width 42 height 14
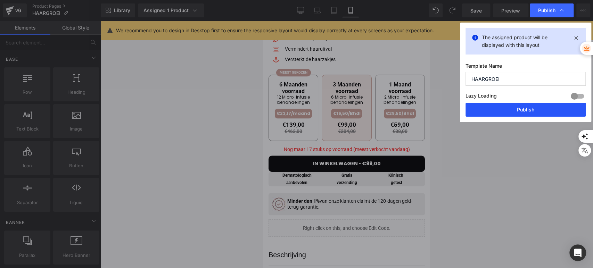
click at [519, 103] on button "Publish" at bounding box center [525, 110] width 120 height 14
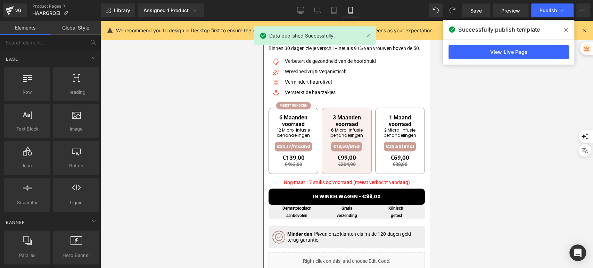
scroll to position [270, 0]
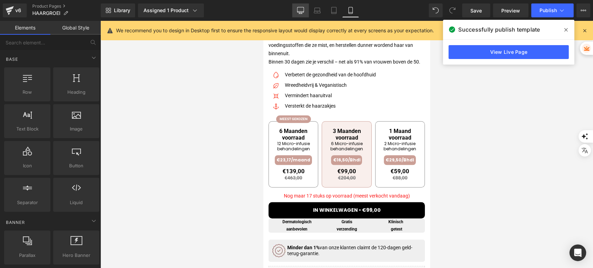
drag, startPoint x: 303, startPoint y: 14, endPoint x: 227, endPoint y: 24, distance: 76.8
click at [303, 14] on icon at bounding box center [300, 10] width 7 height 7
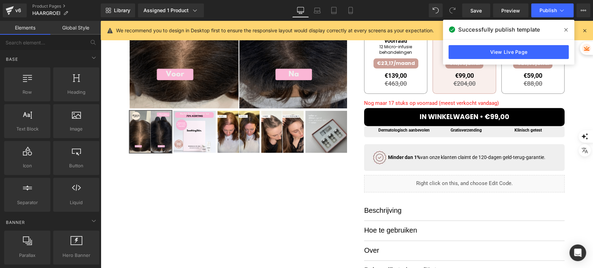
scroll to position [151, 0]
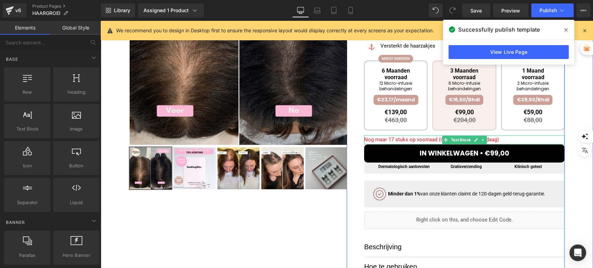
click at [395, 139] on span "Nog maar 17 stuks op voorraad (meest verkocht vandaag)" at bounding box center [431, 140] width 135 height 6
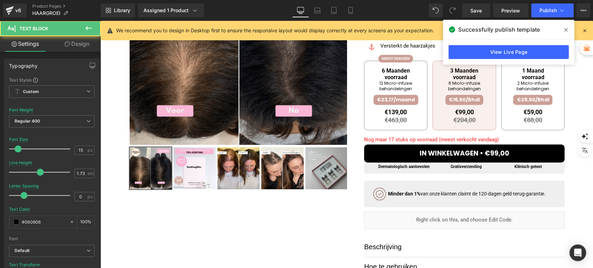
click at [67, 44] on icon at bounding box center [68, 44] width 6 height 6
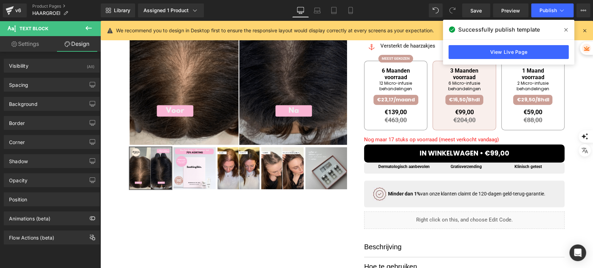
drag, startPoint x: 35, startPoint y: 86, endPoint x: 36, endPoint y: 44, distance: 41.3
click at [36, 44] on div "Settings Design Typography Text Styles Custom Custom Setup Global Style Custom …" at bounding box center [50, 161] width 101 height 251
click at [36, 44] on link "Settings" at bounding box center [25, 44] width 50 height 16
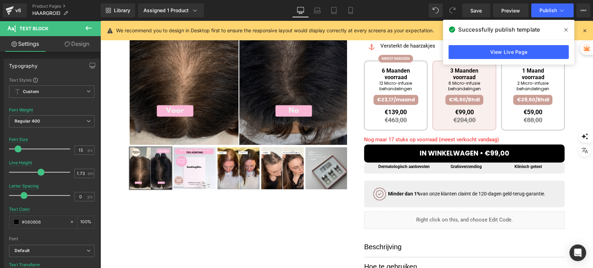
click at [68, 41] on icon at bounding box center [68, 44] width 6 height 6
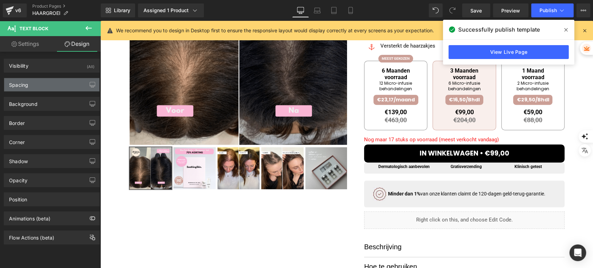
click at [40, 84] on div "Spacing" at bounding box center [51, 84] width 95 height 13
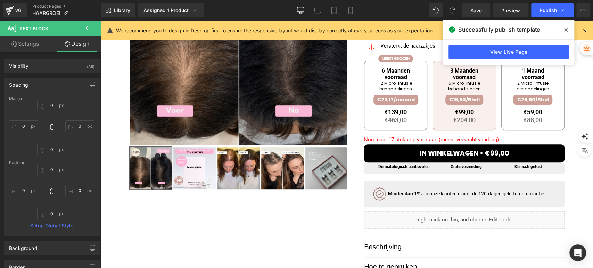
click at [40, 84] on div "Spacing" at bounding box center [51, 84] width 95 height 13
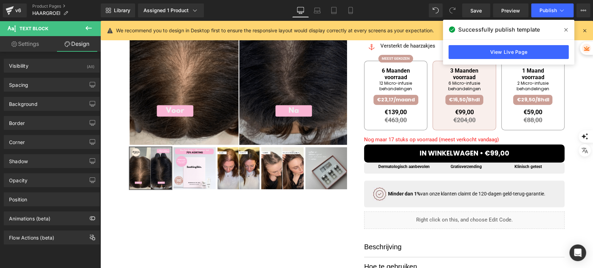
click at [27, 48] on link "Settings" at bounding box center [25, 44] width 50 height 16
type input "100"
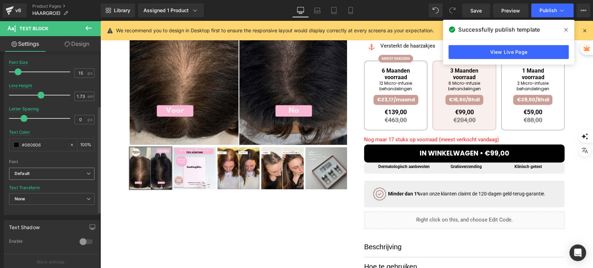
scroll to position [154, 0]
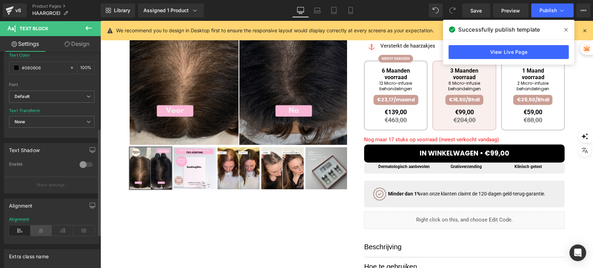
click at [39, 227] on icon at bounding box center [42, 230] width 22 height 10
click at [540, 10] on span "Publish" at bounding box center [547, 11] width 17 height 6
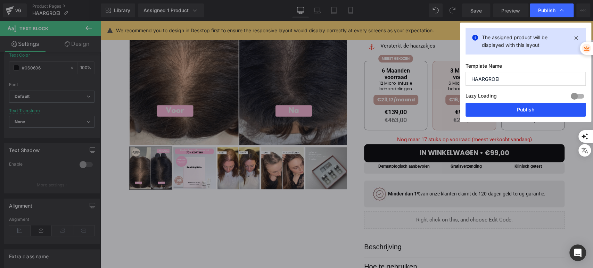
click at [479, 110] on button "Publish" at bounding box center [525, 110] width 120 height 14
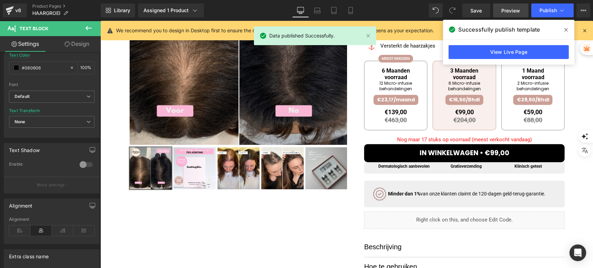
click at [500, 11] on link "Preview" at bounding box center [510, 10] width 35 height 14
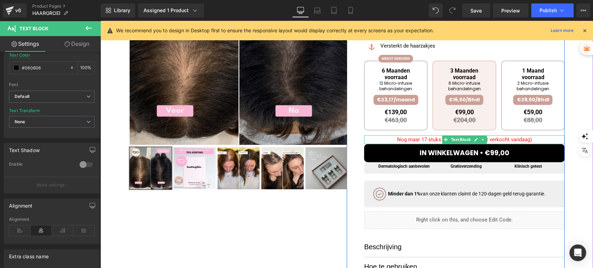
click at [415, 141] on span "Nog maar 17 stuks op voorraad (meest verkocht vandaag)" at bounding box center [464, 140] width 135 height 6
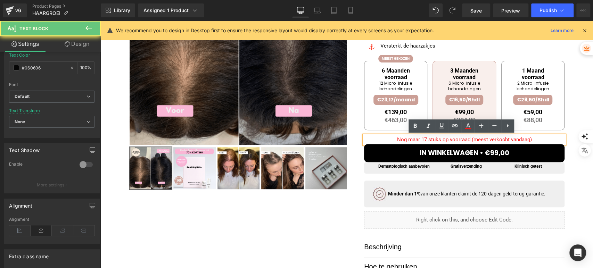
click at [415, 141] on span "Nog maar 17 stuks op voorraad (meest verkocht vandaag)" at bounding box center [464, 140] width 135 height 6
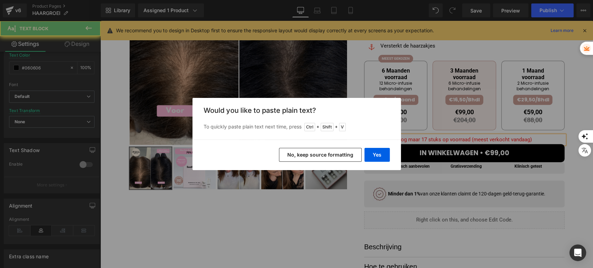
click at [331, 148] on button "No, keep source formatting" at bounding box center [320, 155] width 83 height 14
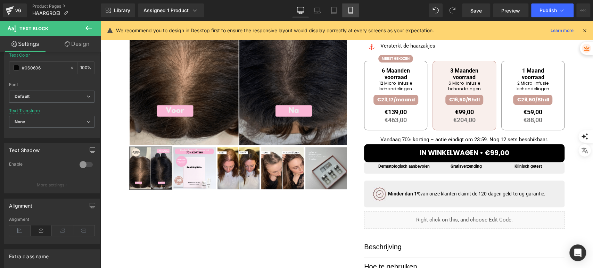
click at [347, 14] on icon at bounding box center [350, 10] width 7 height 7
type input "14"
type input "1.71"
type input "100"
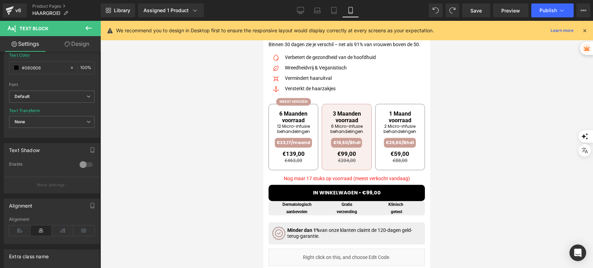
scroll to position [265, 0]
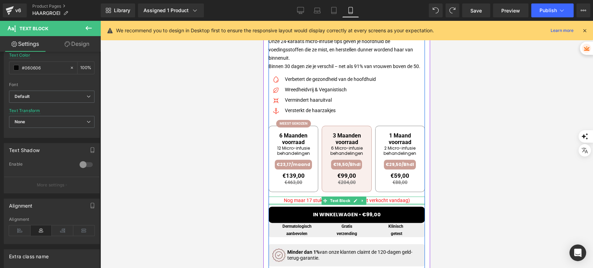
click at [313, 205] on div at bounding box center [346, 204] width 156 height 2
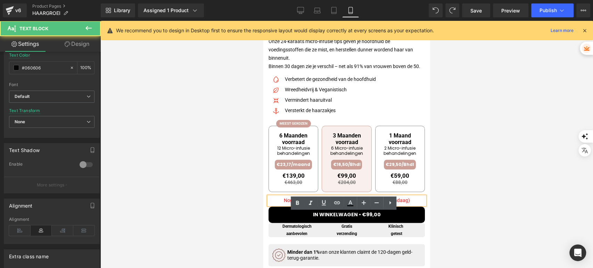
click at [313, 203] on span "Nog maar 17 stuks op voorraad (meest verkocht vandaag)" at bounding box center [347, 201] width 126 height 6
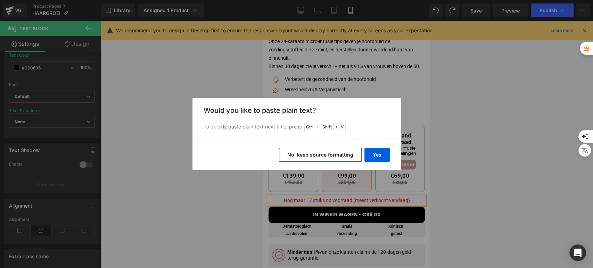
click at [337, 158] on button "No, keep source formatting" at bounding box center [320, 155] width 83 height 14
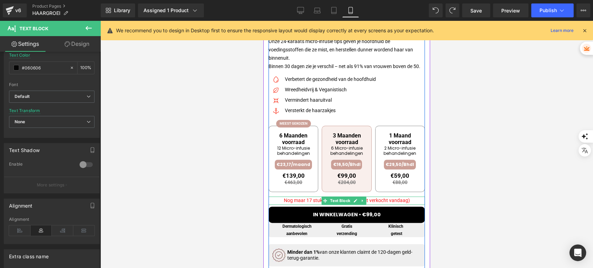
click at [408, 205] on p "Nog maar 17 stuks op voorraad (meest verkocht vandaag)" at bounding box center [346, 201] width 156 height 8
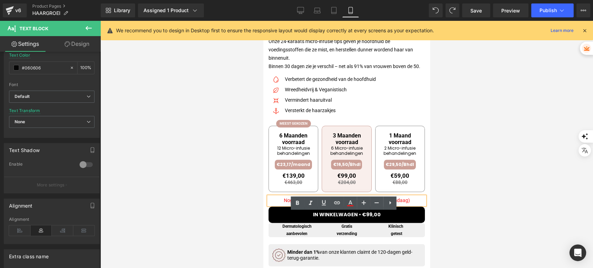
drag, startPoint x: 408, startPoint y: 217, endPoint x: 286, endPoint y: 216, distance: 122.6
click at [286, 205] on p "Nog maar 17 stuks op voorraad (meest verkocht vandaag)" at bounding box center [346, 201] width 156 height 8
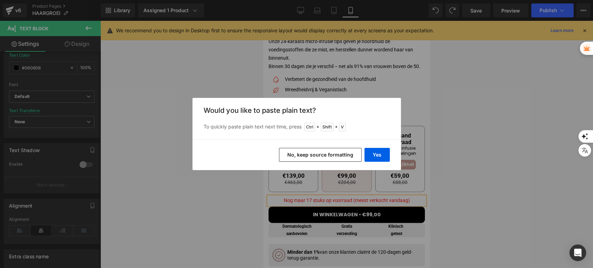
click at [317, 157] on button "No, keep source formatting" at bounding box center [320, 155] width 83 height 14
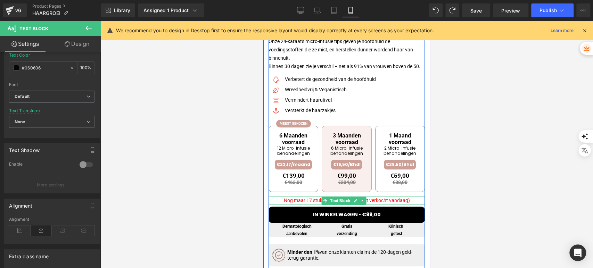
click at [412, 205] on p "Nog maar 17 stuks op voorraad (meest verkocht vandaag)" at bounding box center [346, 201] width 156 height 8
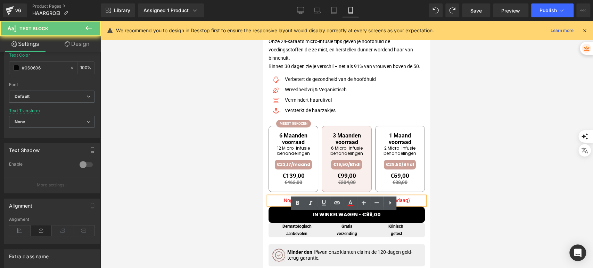
drag, startPoint x: 412, startPoint y: 217, endPoint x: 284, endPoint y: 213, distance: 127.2
click at [284, 205] on p "Nog maar 17 stuks op voorraad (meest verkocht vandaag)" at bounding box center [346, 201] width 156 height 8
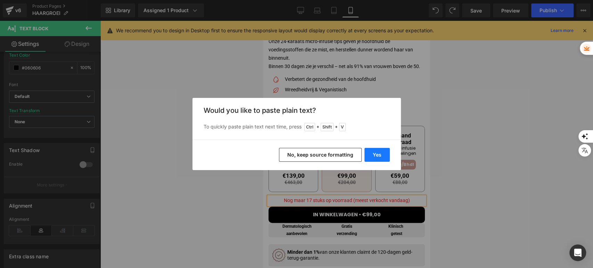
click at [372, 155] on button "Yes" at bounding box center [376, 155] width 25 height 14
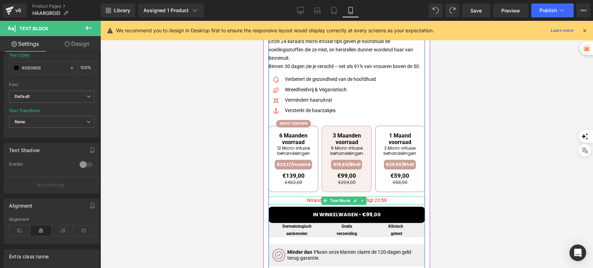
click at [307, 203] on span "NVandaag 70% korting, eindigt 23:59" at bounding box center [347, 201] width 80 height 6
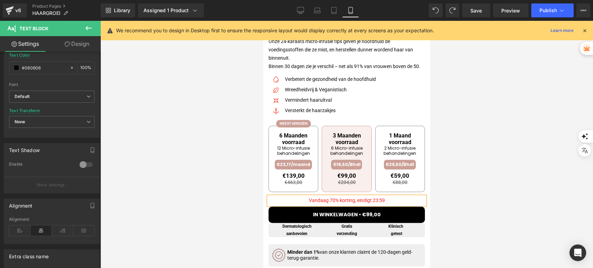
click at [442, 176] on div at bounding box center [346, 144] width 493 height 247
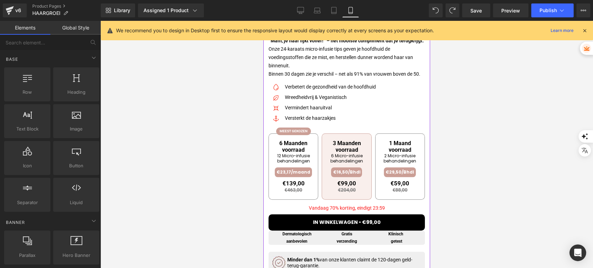
scroll to position [270, 0]
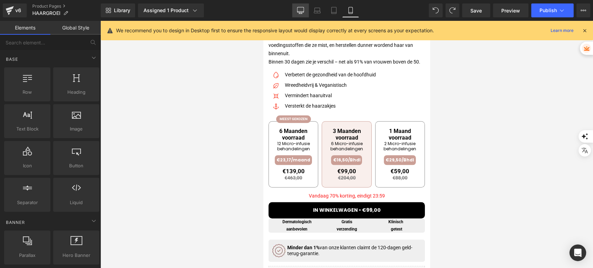
click at [298, 15] on link "Desktop" at bounding box center [300, 10] width 17 height 14
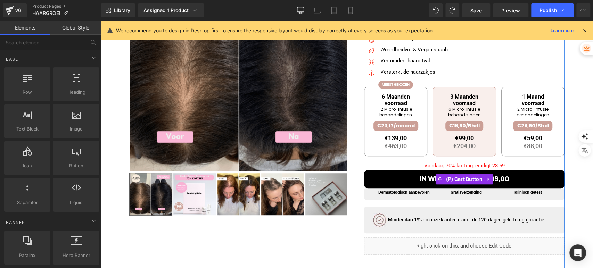
scroll to position [113, 0]
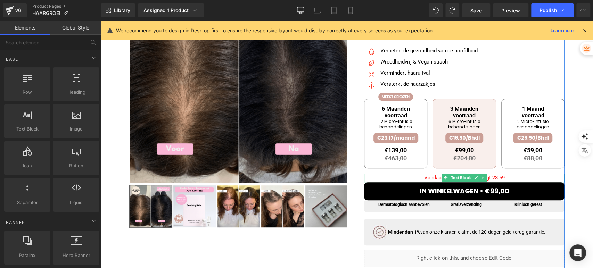
click at [426, 180] on span "Vandaag 70% korting, eindigt 23:59" at bounding box center [464, 178] width 81 height 6
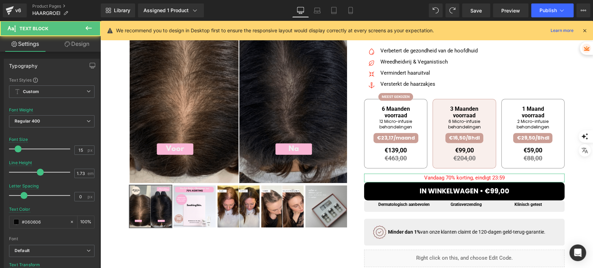
click at [68, 40] on link "Design" at bounding box center [77, 44] width 50 height 16
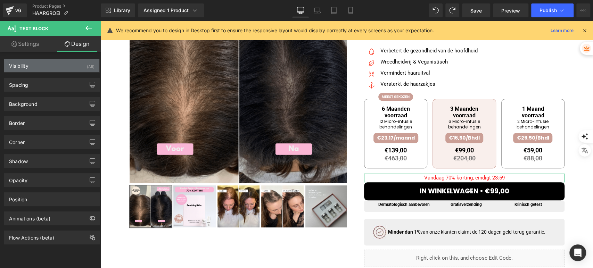
type input "0"
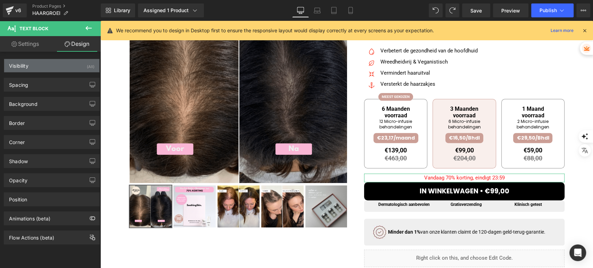
type input "0"
click at [50, 69] on div "Visibility (All)" at bounding box center [51, 65] width 95 height 13
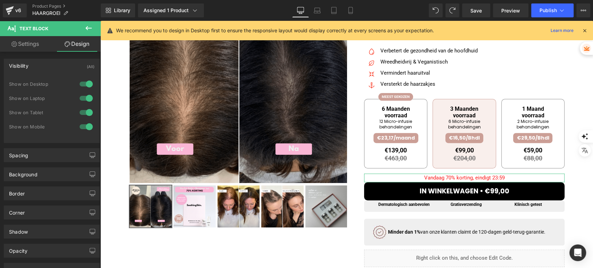
click at [49, 65] on div "Visibility (All)" at bounding box center [51, 65] width 95 height 13
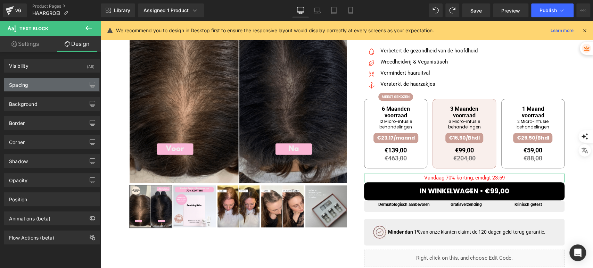
click at [38, 83] on div "Spacing" at bounding box center [51, 84] width 95 height 13
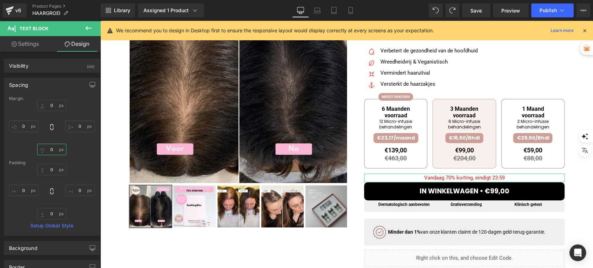
click at [50, 145] on input "0" at bounding box center [51, 149] width 29 height 11
type input "q"
click at [53, 150] on input "0" at bounding box center [51, 149] width 29 height 11
type input "q"
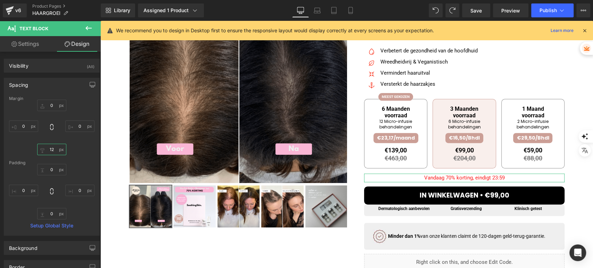
type input "1"
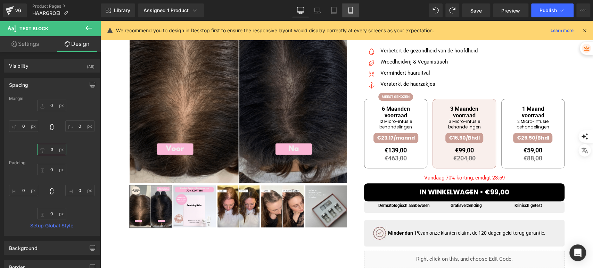
type input "3"
click at [351, 11] on icon at bounding box center [350, 10] width 7 height 7
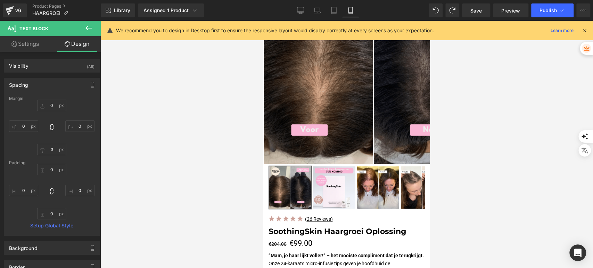
type input "-12"
type input "0"
type input "5"
type input "0"
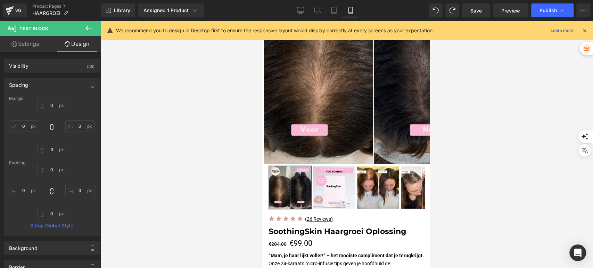
type input "0"
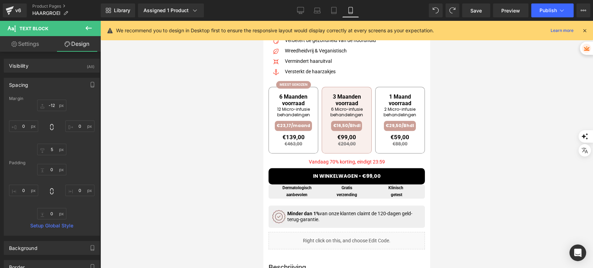
scroll to position [304, 0]
click at [373, 165] on span "Vandaag 70% korting, eindigt 23:59" at bounding box center [347, 162] width 76 height 6
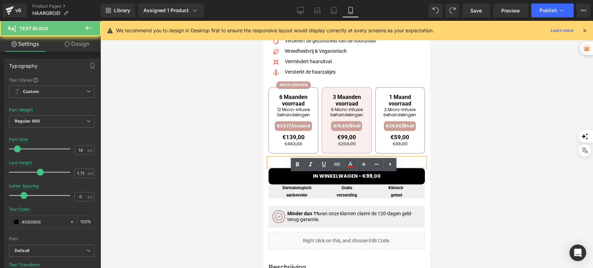
click at [373, 165] on span "Vandaag 70% korting, eindigt 23:59" at bounding box center [347, 162] width 76 height 6
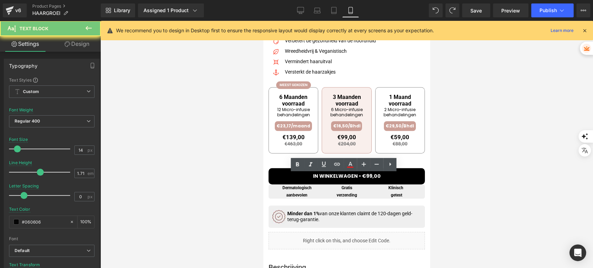
click at [81, 44] on link "Design" at bounding box center [77, 44] width 50 height 16
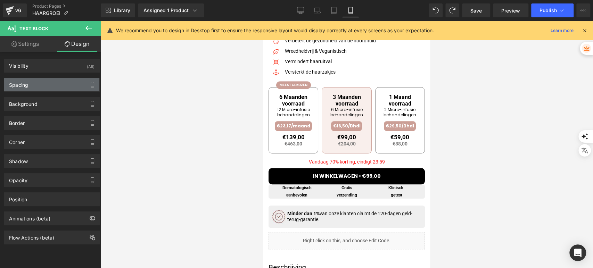
click at [55, 81] on div "Spacing" at bounding box center [51, 84] width 95 height 13
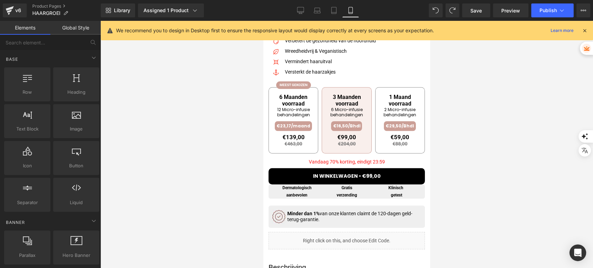
click at [161, 144] on div at bounding box center [346, 144] width 493 height 247
click at [301, 9] on icon at bounding box center [300, 10] width 7 height 7
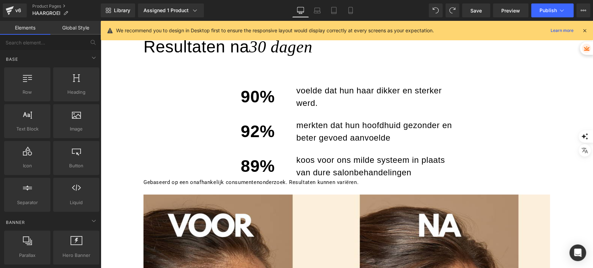
click at [528, 93] on div "90% voelde dat hun haar dikker en sterker werd." at bounding box center [346, 91] width 406 height 35
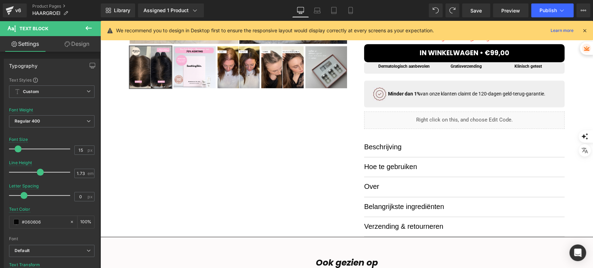
scroll to position [190, 0]
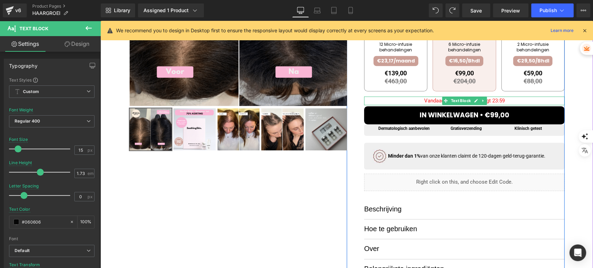
click at [428, 102] on span "Vandaag 70% korting, eindigt 23:59" at bounding box center [464, 101] width 81 height 6
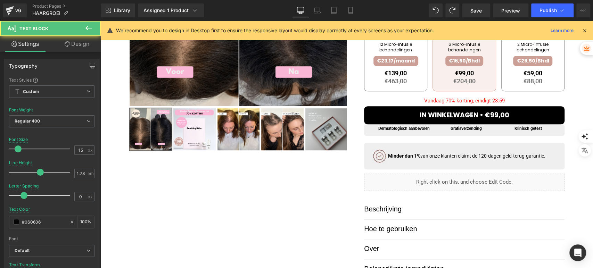
click at [69, 41] on link "Design" at bounding box center [77, 44] width 50 height 16
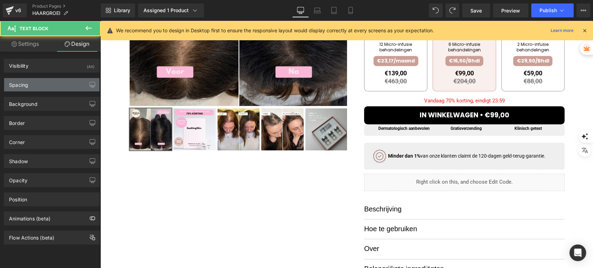
click at [50, 88] on div "Spacing" at bounding box center [51, 84] width 95 height 13
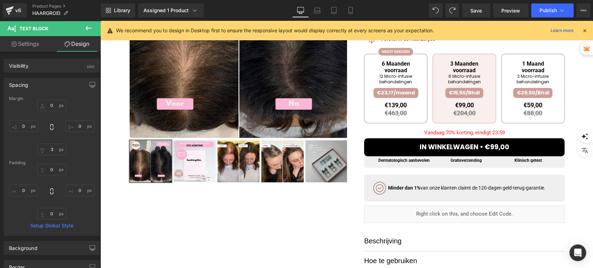
scroll to position [113, 0]
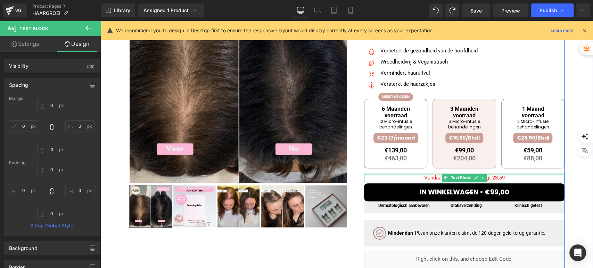
click at [432, 176] on span "Vandaag 70% korting, eindigt 23:59" at bounding box center [464, 178] width 81 height 6
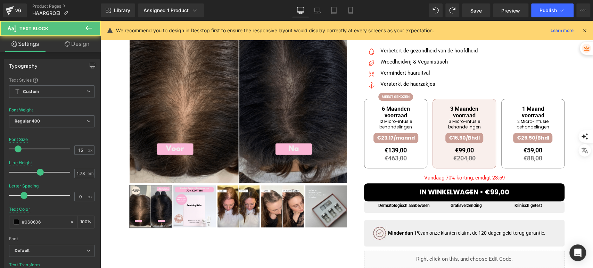
click at [71, 49] on link "Design" at bounding box center [77, 44] width 50 height 16
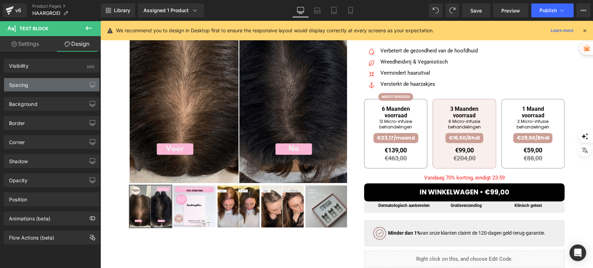
click at [46, 84] on div "Spacing" at bounding box center [51, 84] width 95 height 13
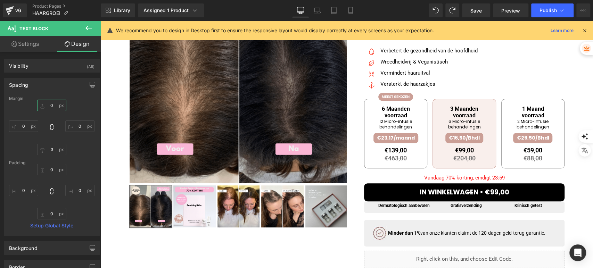
click at [47, 107] on input "0" at bounding box center [51, 105] width 29 height 11
type input "-"
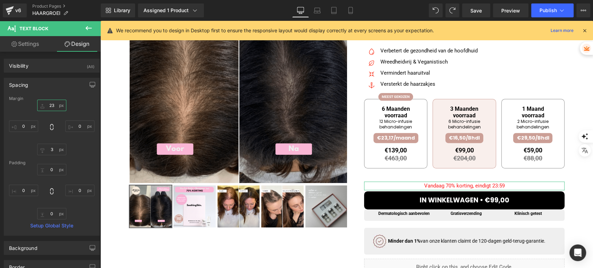
type input "2"
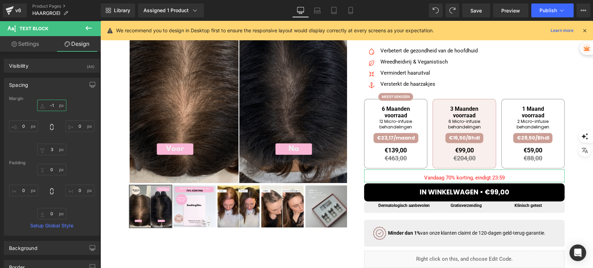
type input "-"
click at [554, 10] on span "Publish" at bounding box center [547, 11] width 17 height 6
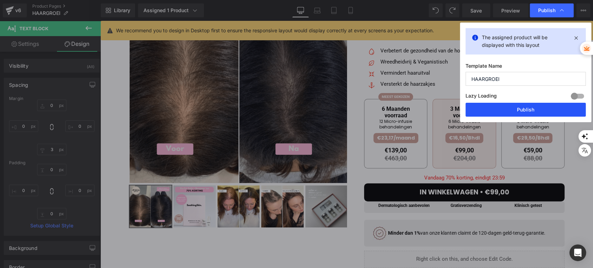
click at [503, 106] on button "Publish" at bounding box center [525, 110] width 120 height 14
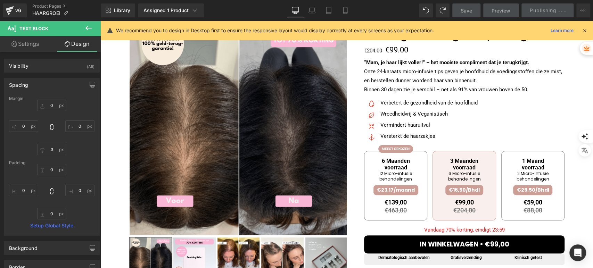
scroll to position [75, 0]
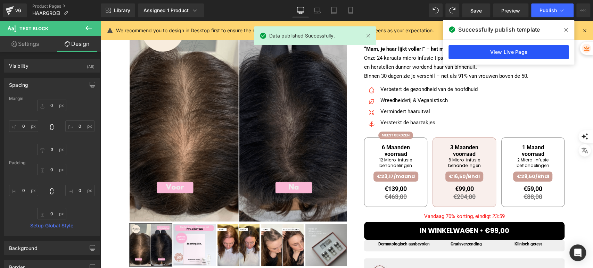
click at [468, 46] on link "View Live Page" at bounding box center [508, 52] width 120 height 14
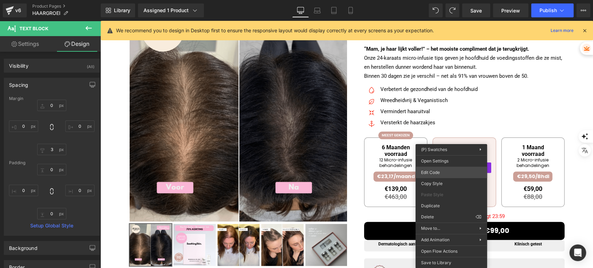
click at [448, 0] on div "Text Block You are previewing how the will restyle your page. You can not edit …" at bounding box center [296, 0] width 593 height 0
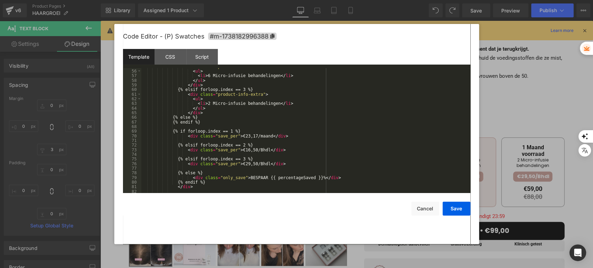
scroll to position [300, 0]
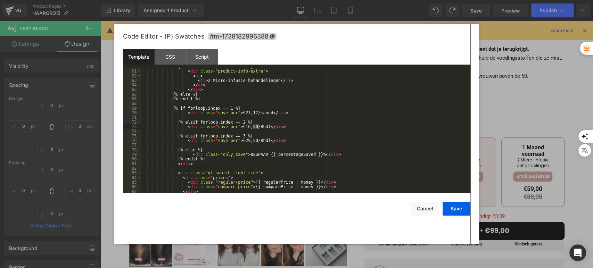
drag, startPoint x: 259, startPoint y: 128, endPoint x: 251, endPoint y: 127, distance: 8.1
click at [251, 127] on div "{% elsif forloop.index == 3 %} < div class = "product-info-extra" > < ul > < li…" at bounding box center [304, 131] width 326 height 134
drag, startPoint x: 260, startPoint y: 140, endPoint x: 270, endPoint y: 134, distance: 11.8
click at [253, 140] on div "{% elsif forloop.index == 3 %} < div class = "product-info-extra" > < ul > < li…" at bounding box center [304, 131] width 326 height 134
click at [454, 212] on button "Save" at bounding box center [457, 209] width 28 height 14
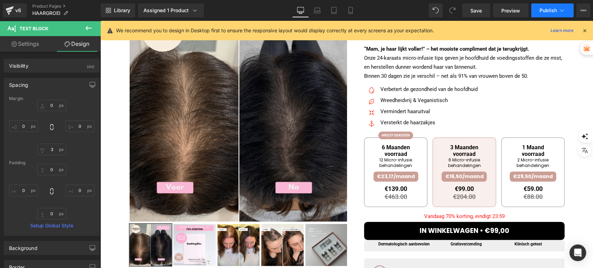
click at [549, 13] on span "Publish" at bounding box center [547, 11] width 17 height 6
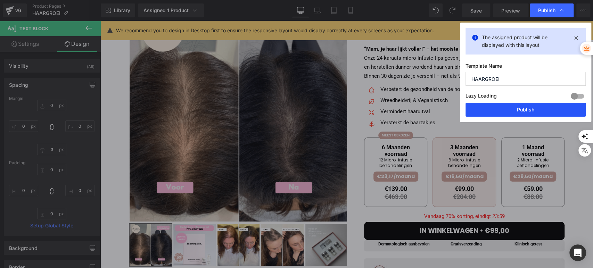
click at [486, 108] on button "Publish" at bounding box center [525, 110] width 120 height 14
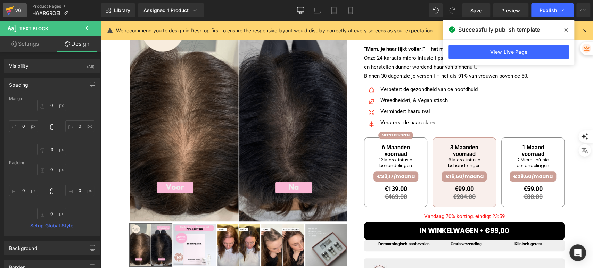
click at [19, 15] on link "v6" at bounding box center [15, 10] width 24 height 14
